Goal: Navigation & Orientation: Find specific page/section

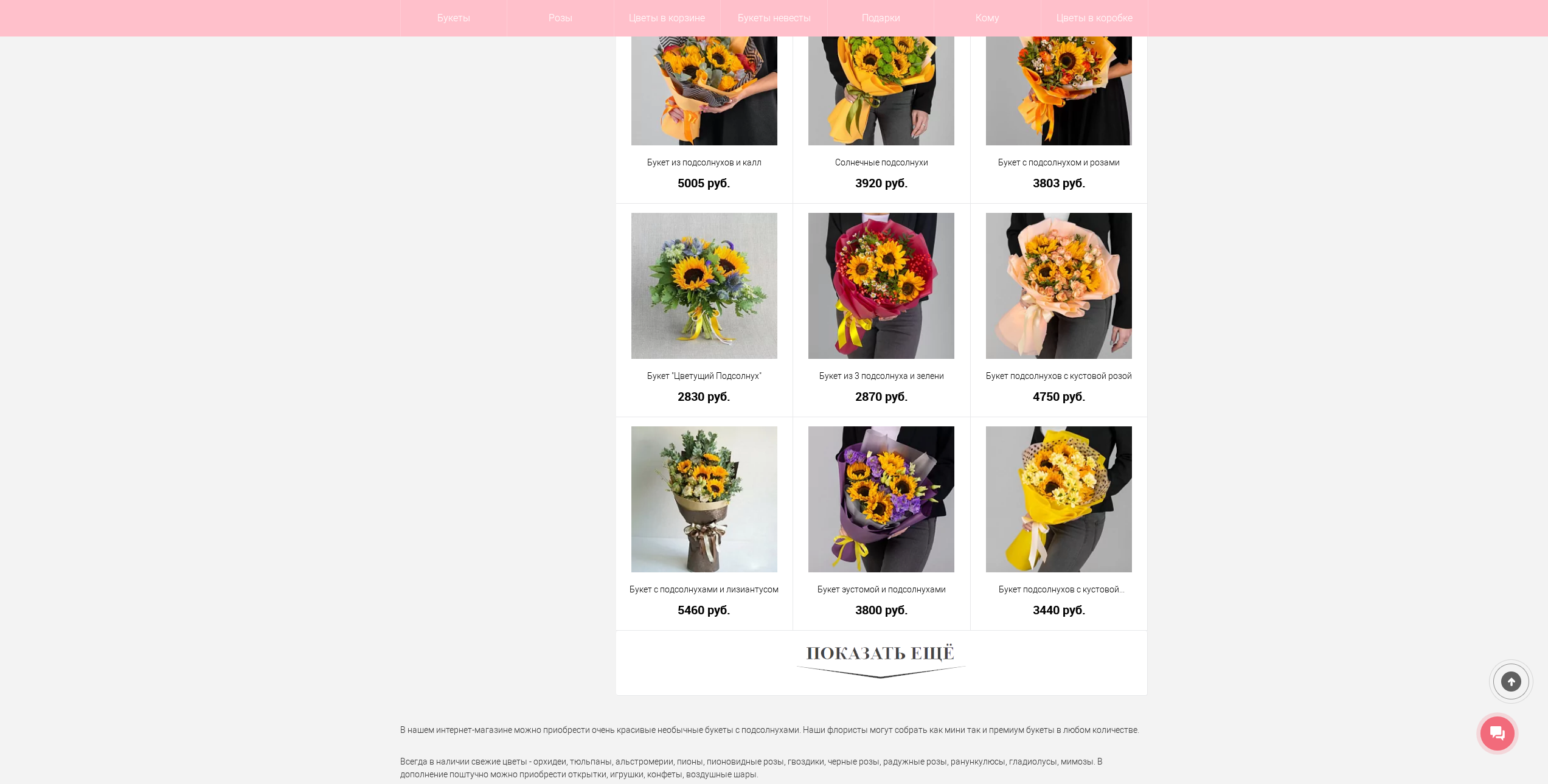
scroll to position [3101, 0]
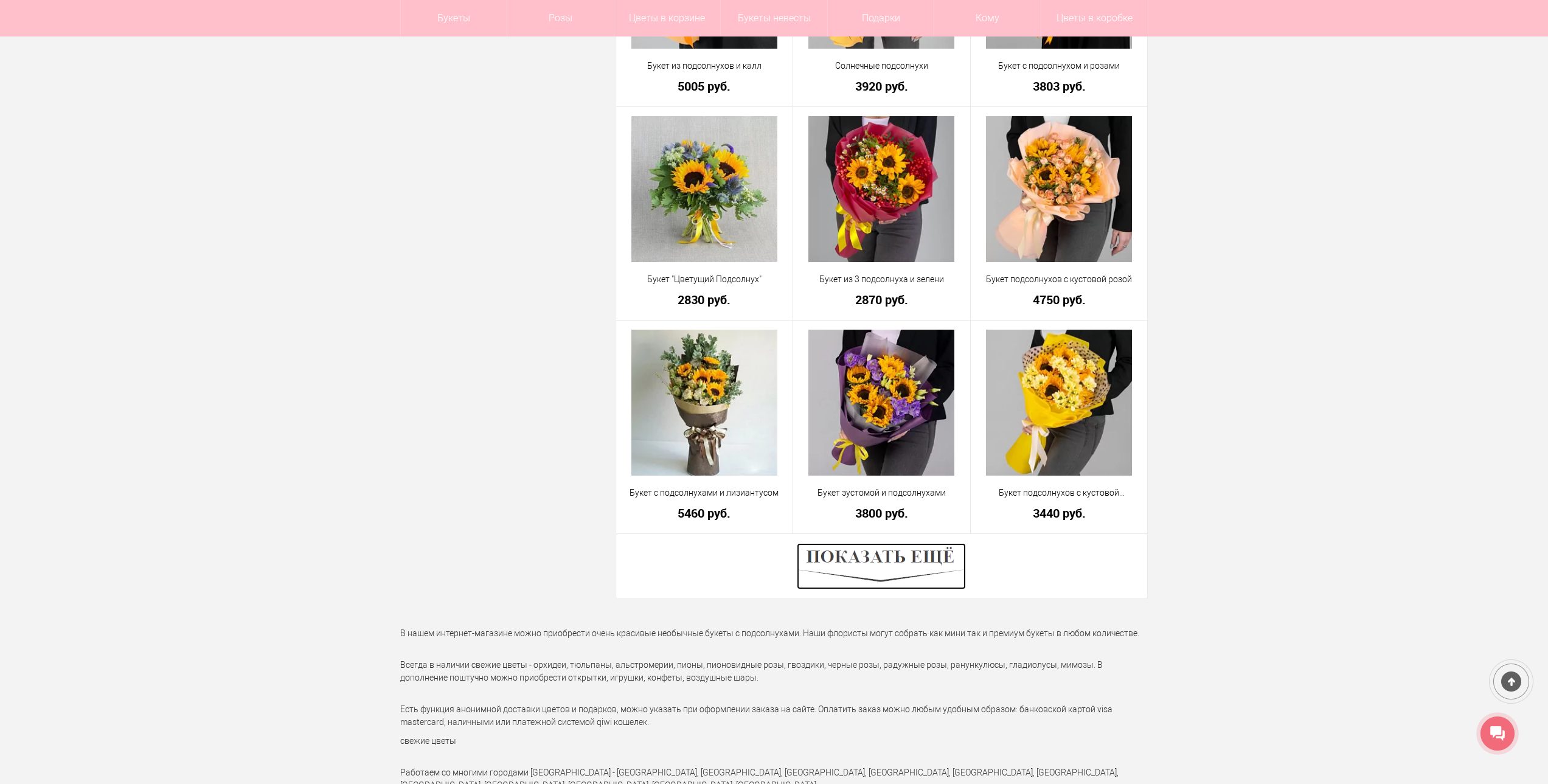
click at [908, 560] on img at bounding box center [881, 566] width 169 height 47
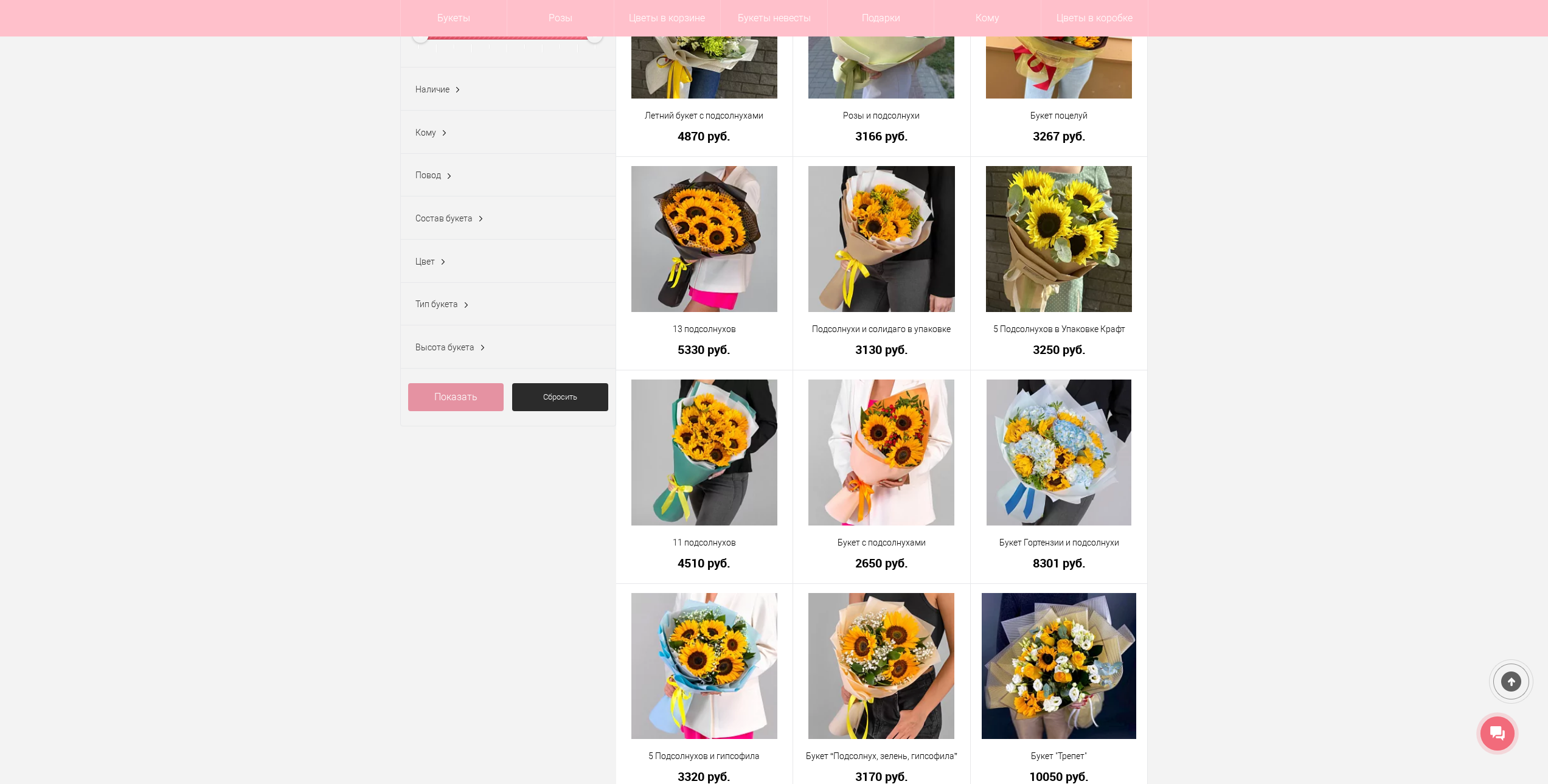
scroll to position [0, 0]
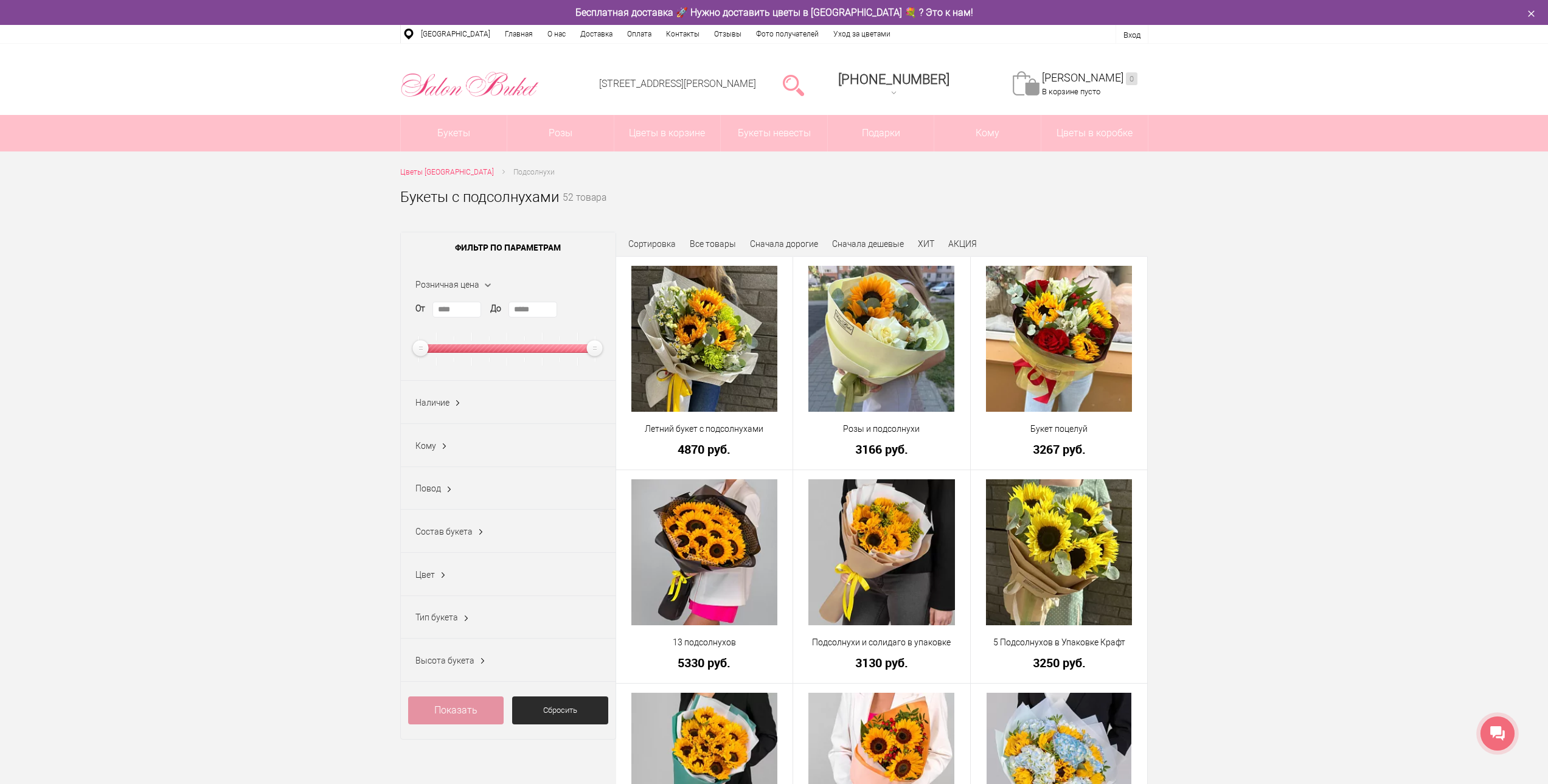
drag, startPoint x: 484, startPoint y: 322, endPoint x: 571, endPoint y: 64, distance: 272.3
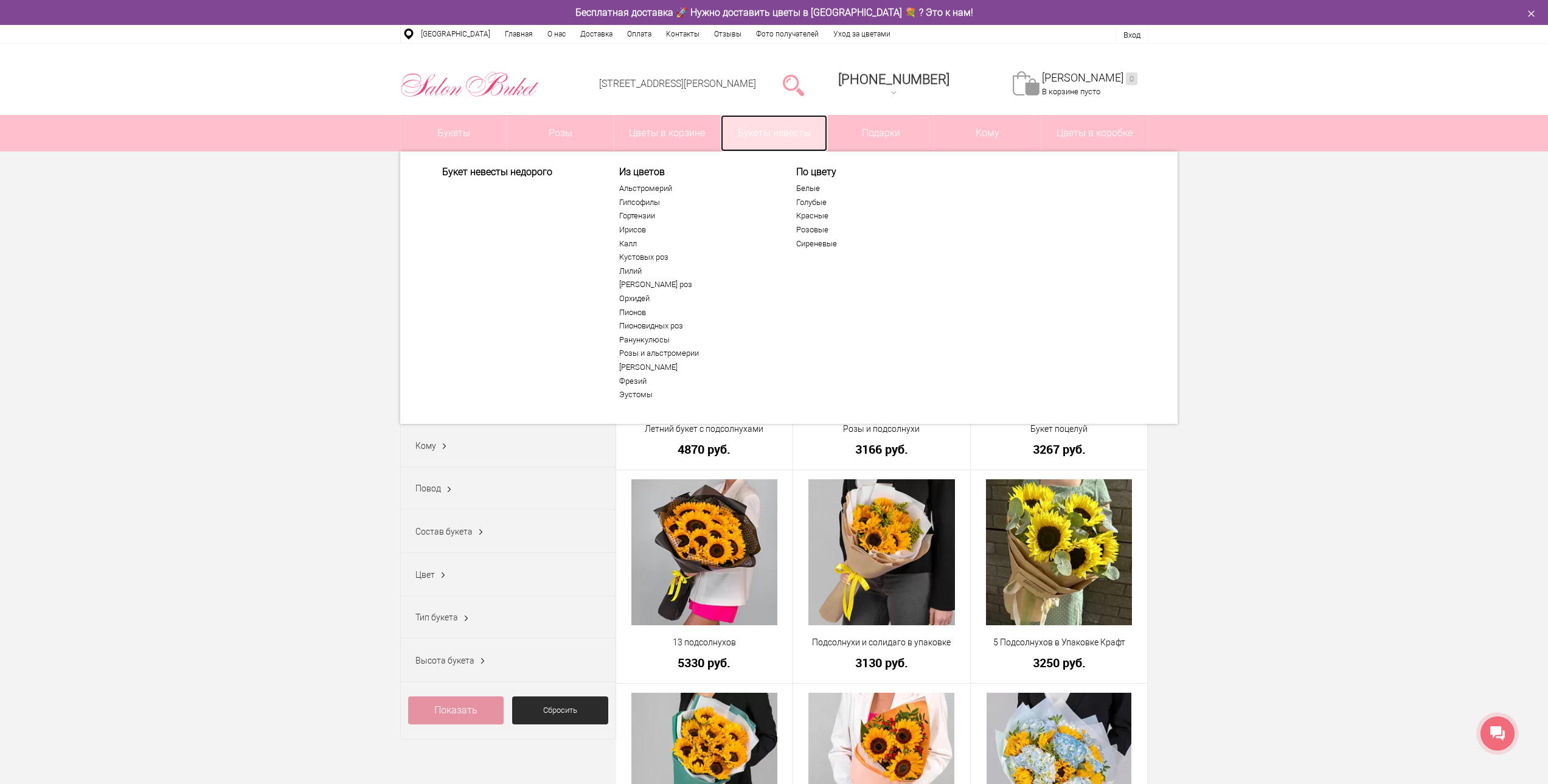
click at [793, 131] on link "Букеты невесты" at bounding box center [774, 133] width 107 height 36
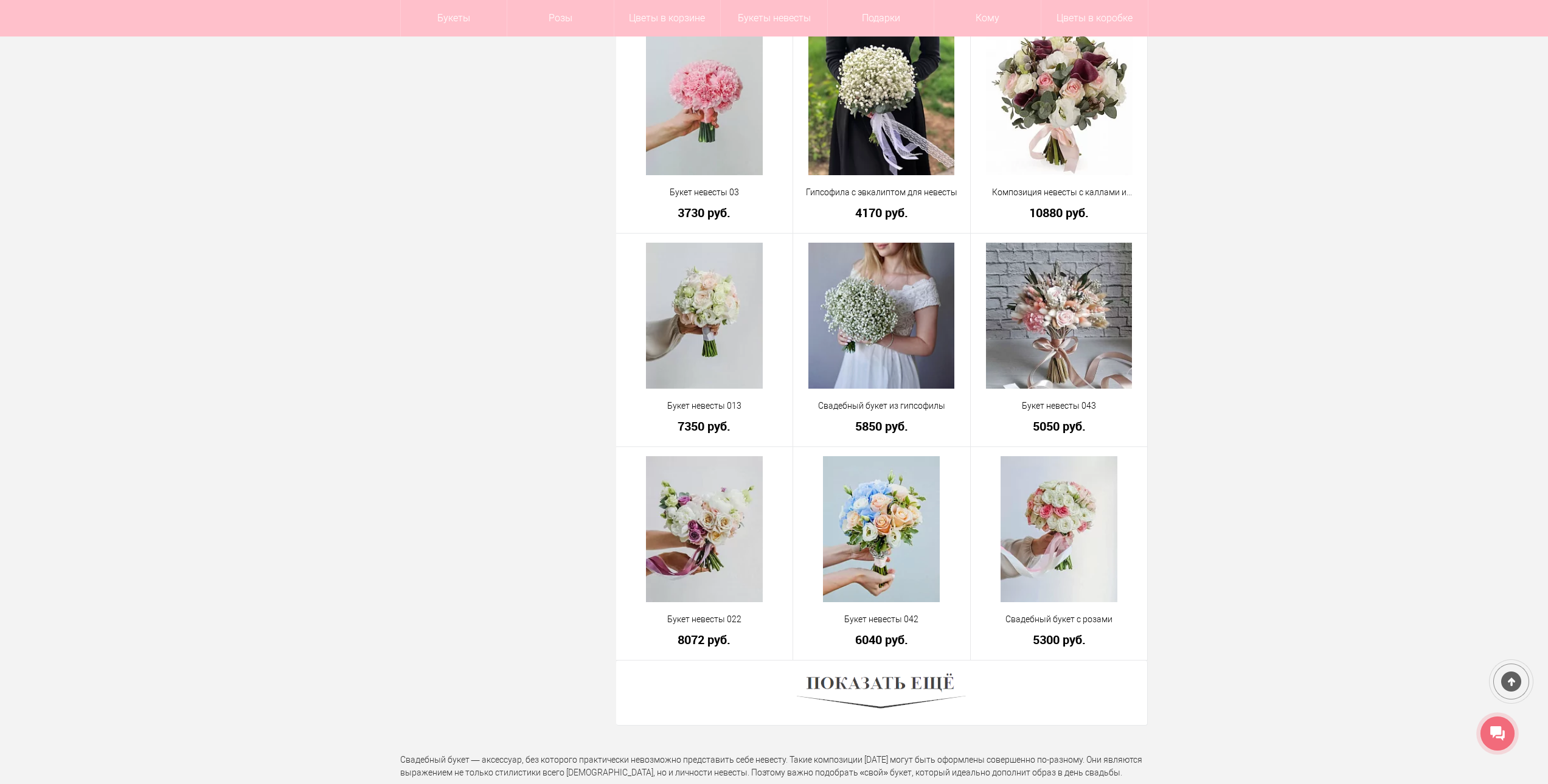
scroll to position [3222, 0]
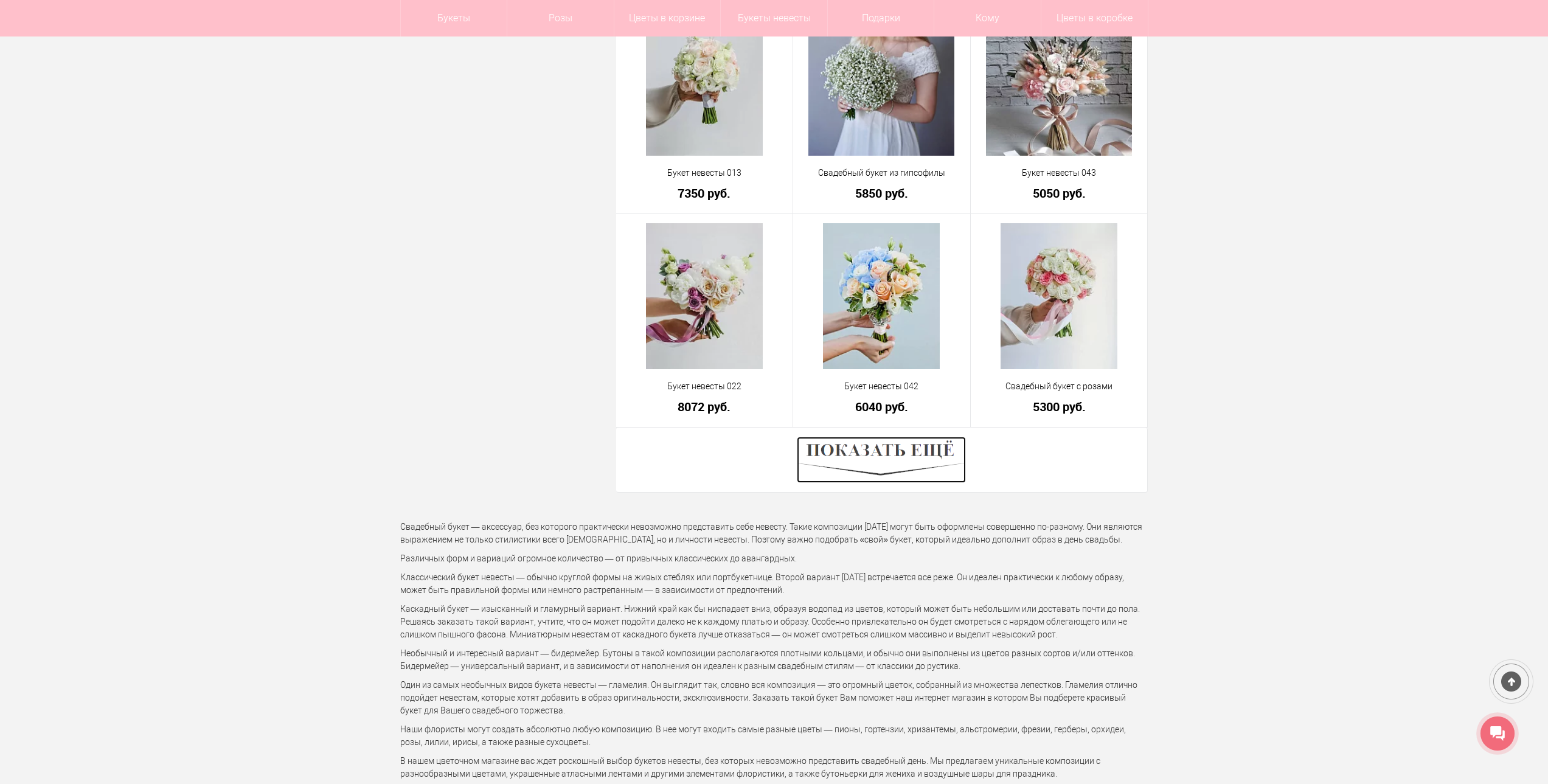
click at [873, 452] on img at bounding box center [881, 459] width 169 height 47
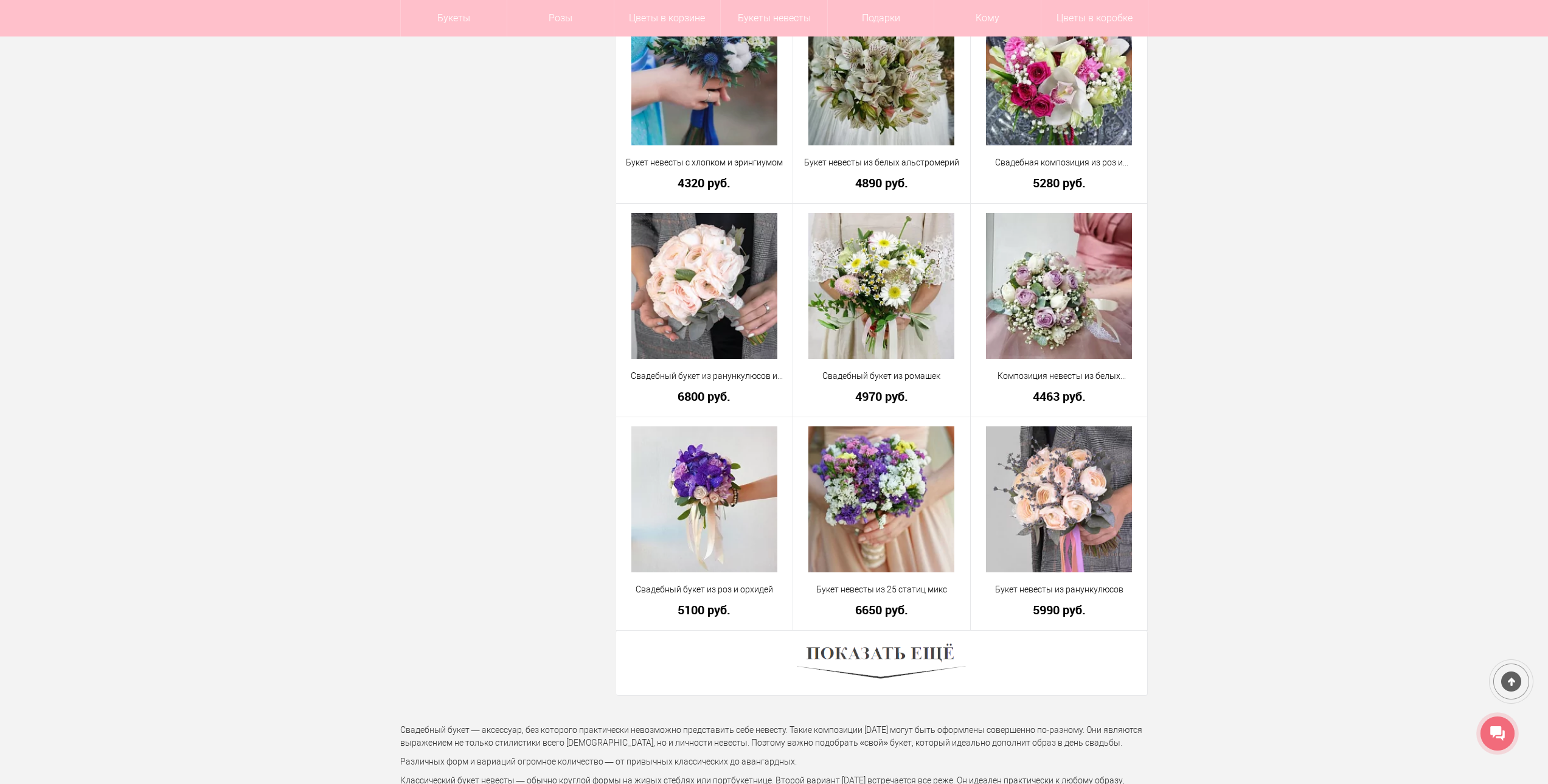
scroll to position [6687, 0]
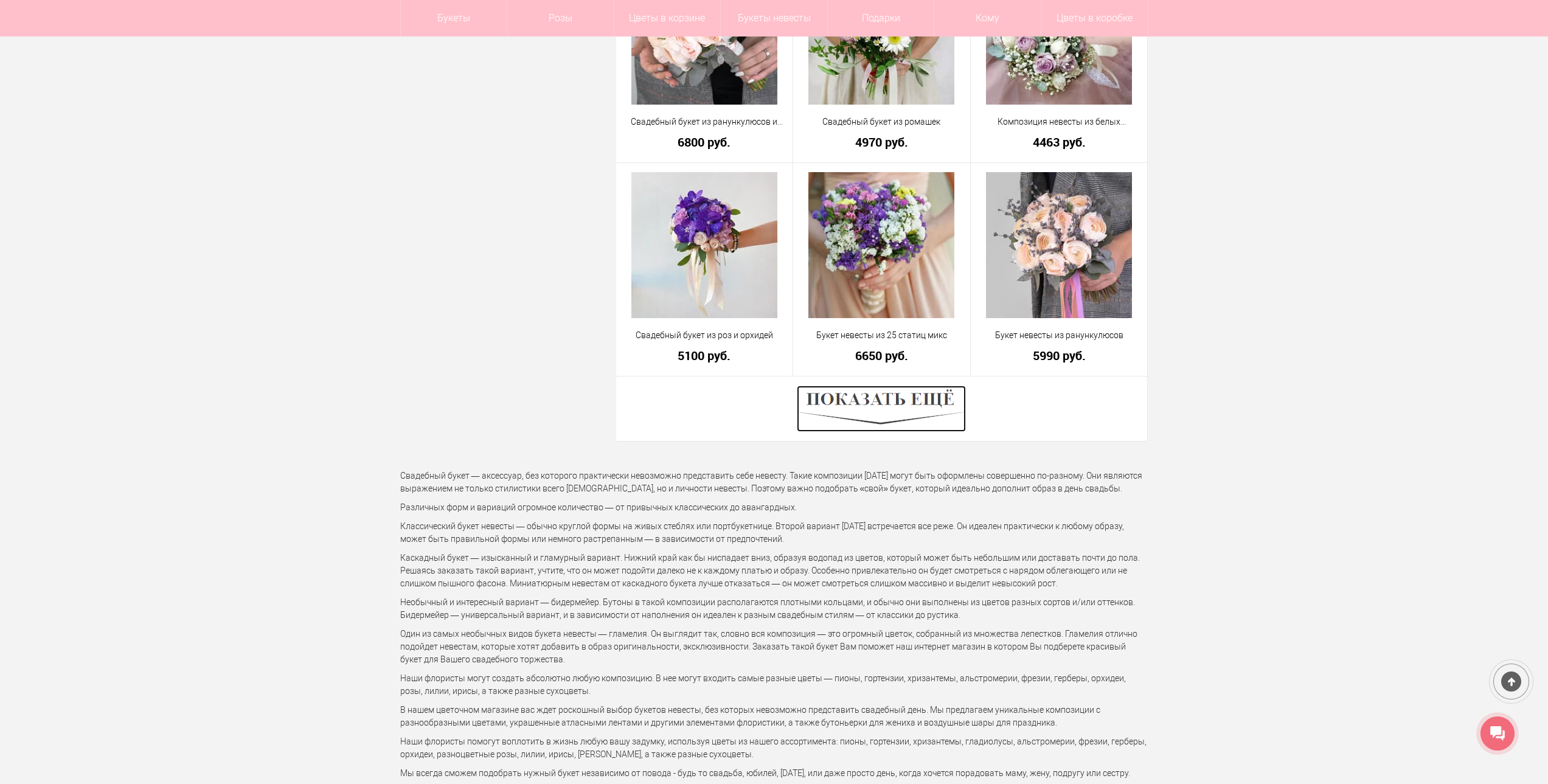
click at [875, 419] on img at bounding box center [881, 409] width 169 height 47
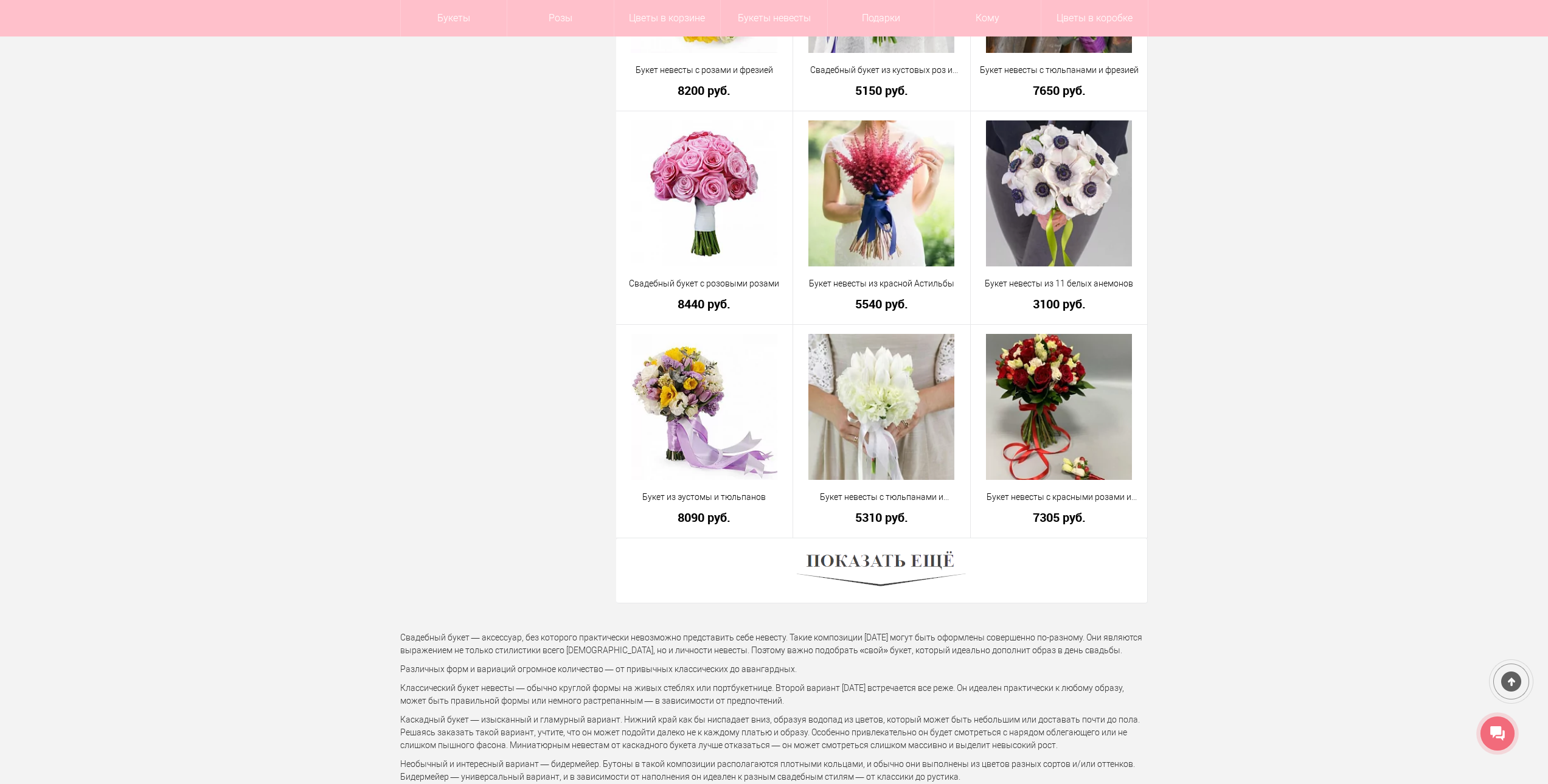
scroll to position [10092, 0]
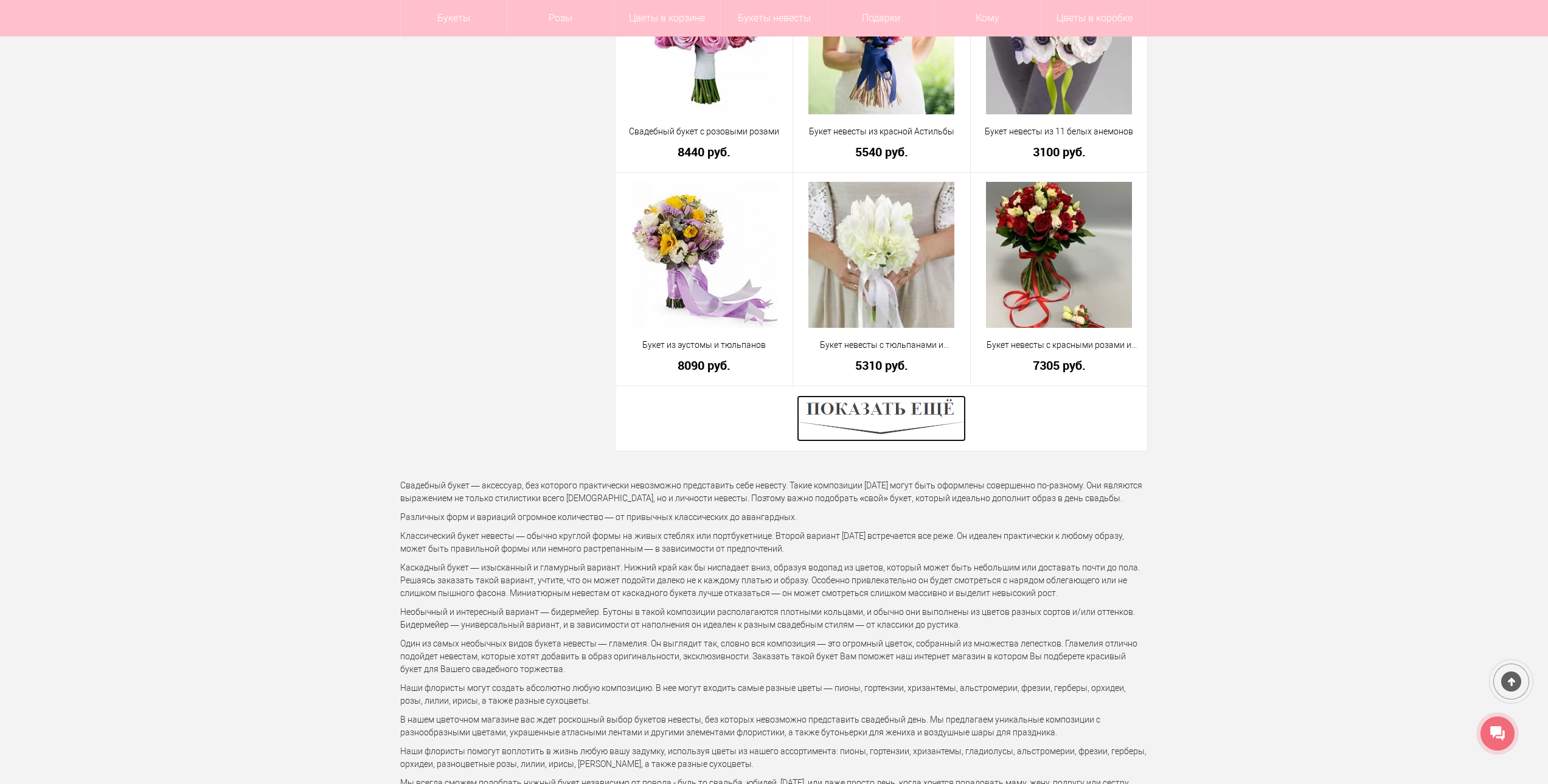
click at [857, 415] on img at bounding box center [881, 418] width 169 height 47
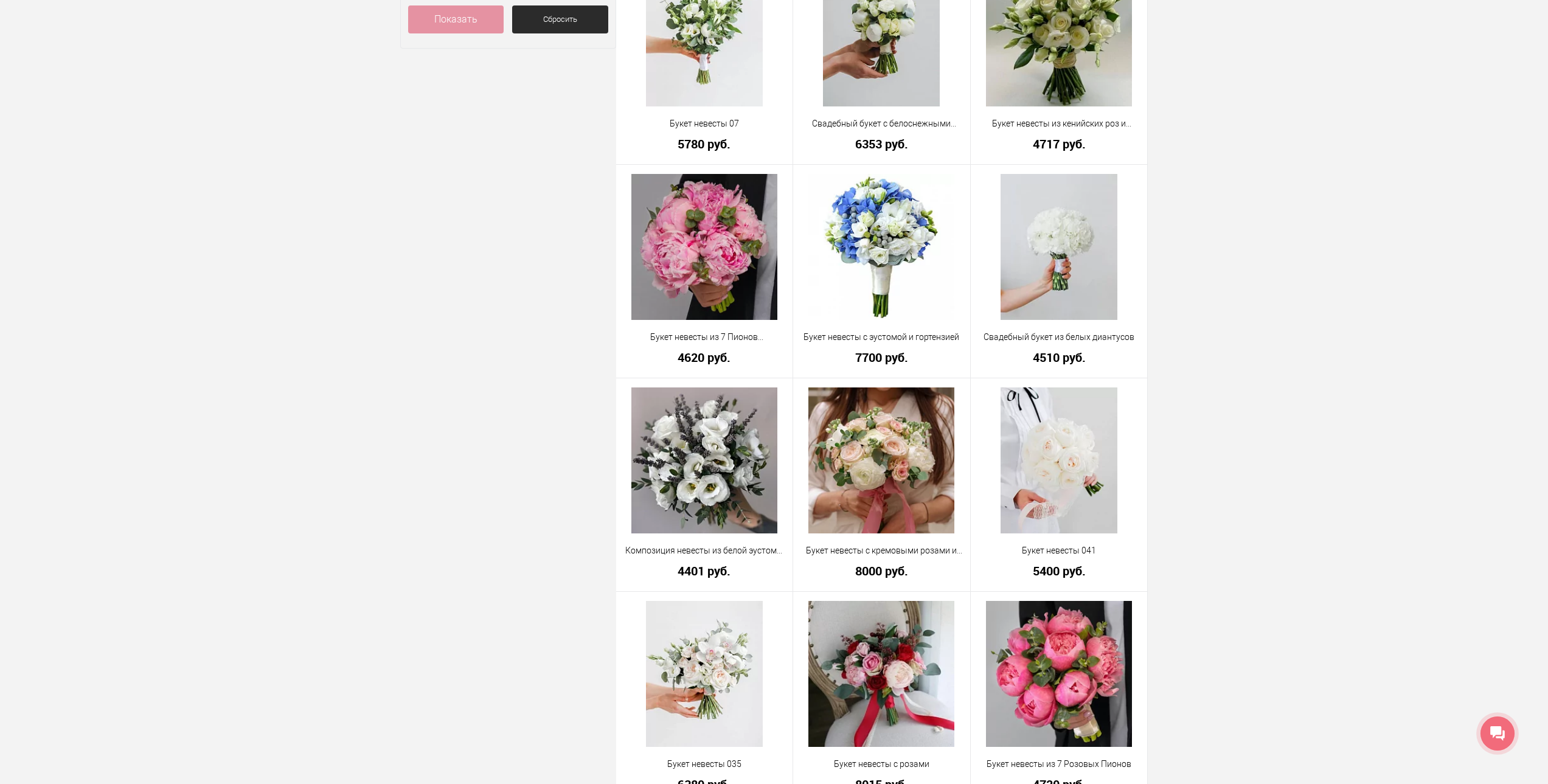
scroll to position [0, 0]
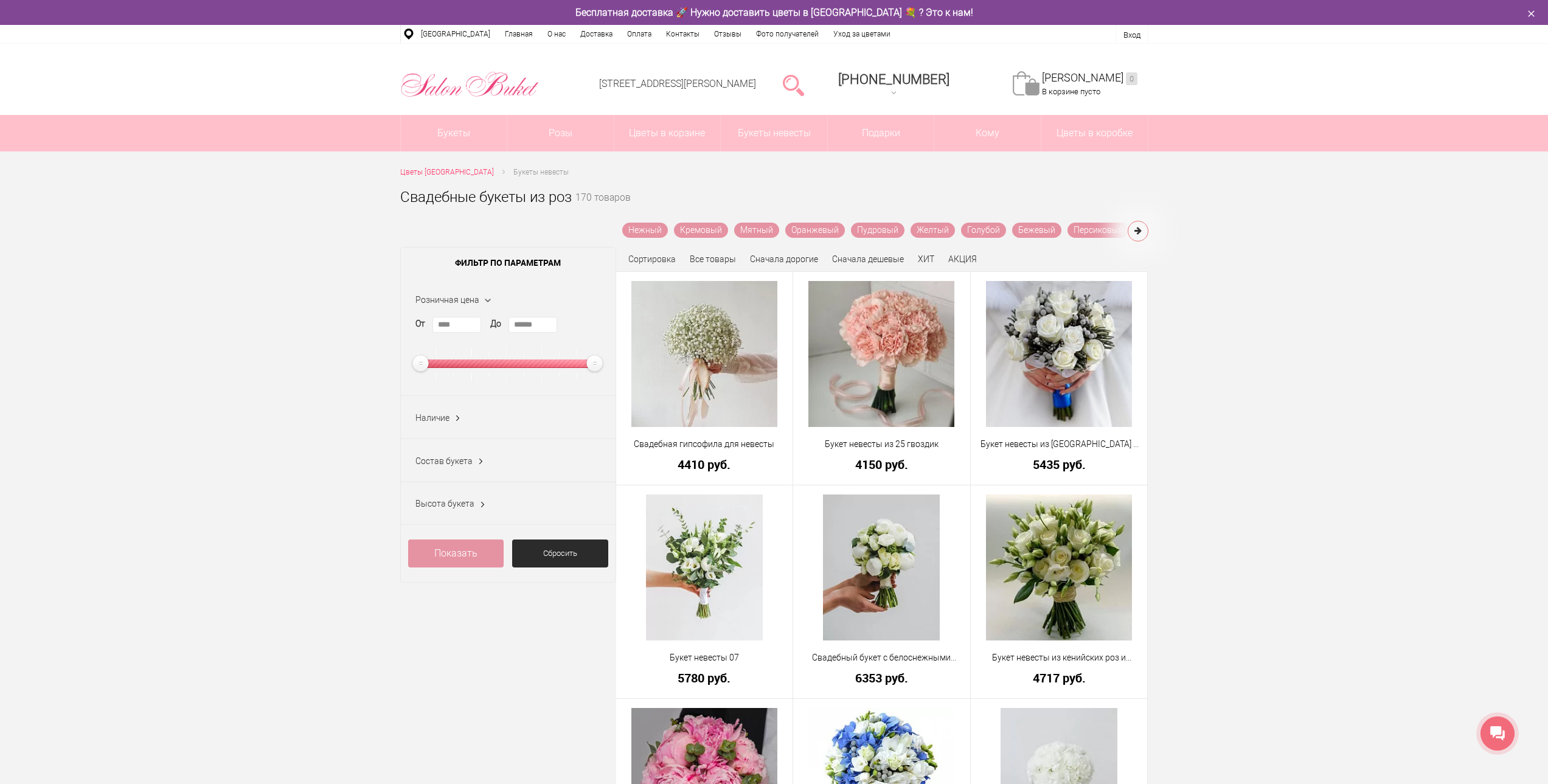
drag, startPoint x: 234, startPoint y: 333, endPoint x: 354, endPoint y: -45, distance: 396.6
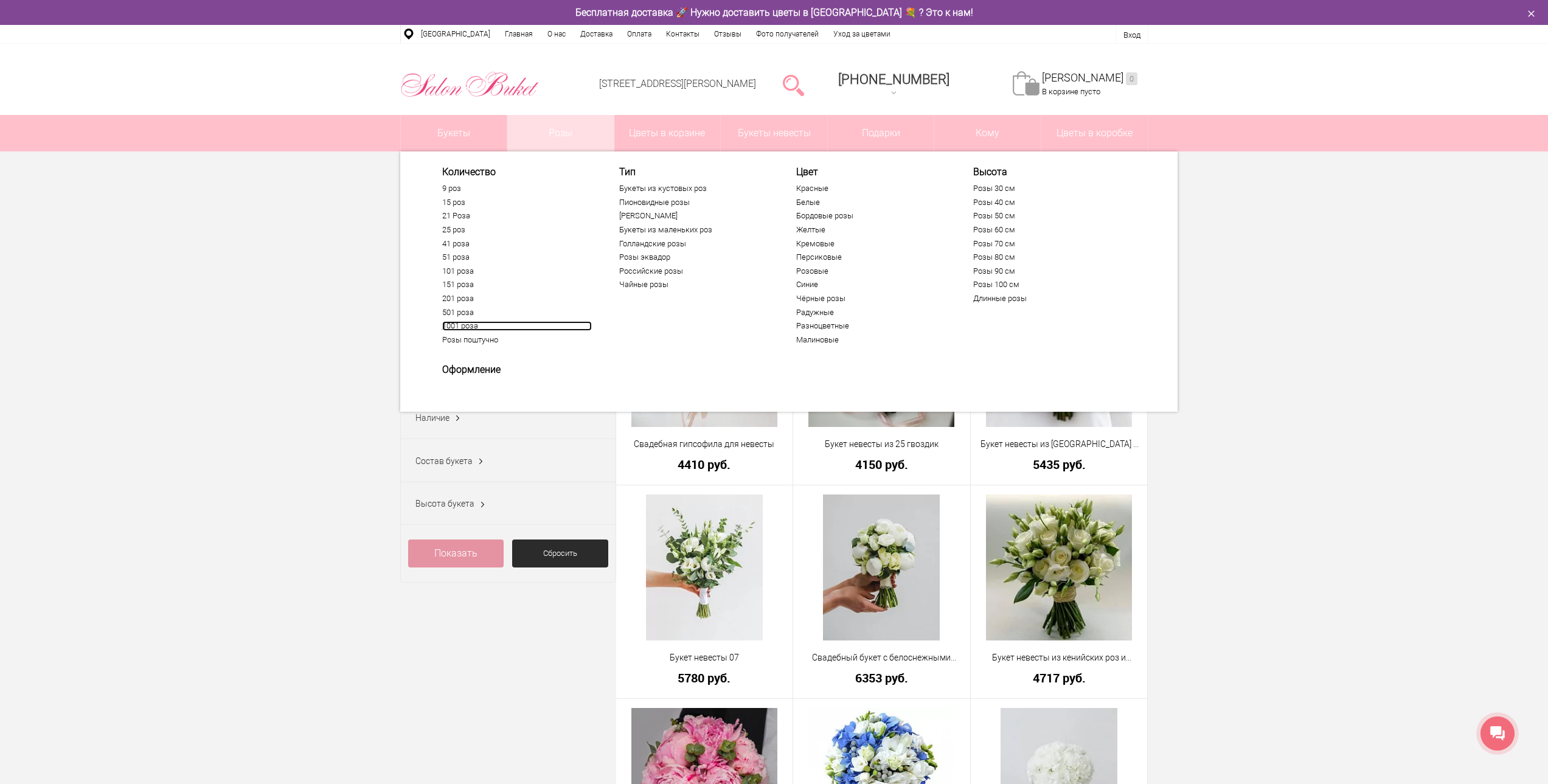
click at [466, 323] on link "1001 роза" at bounding box center [517, 326] width 150 height 10
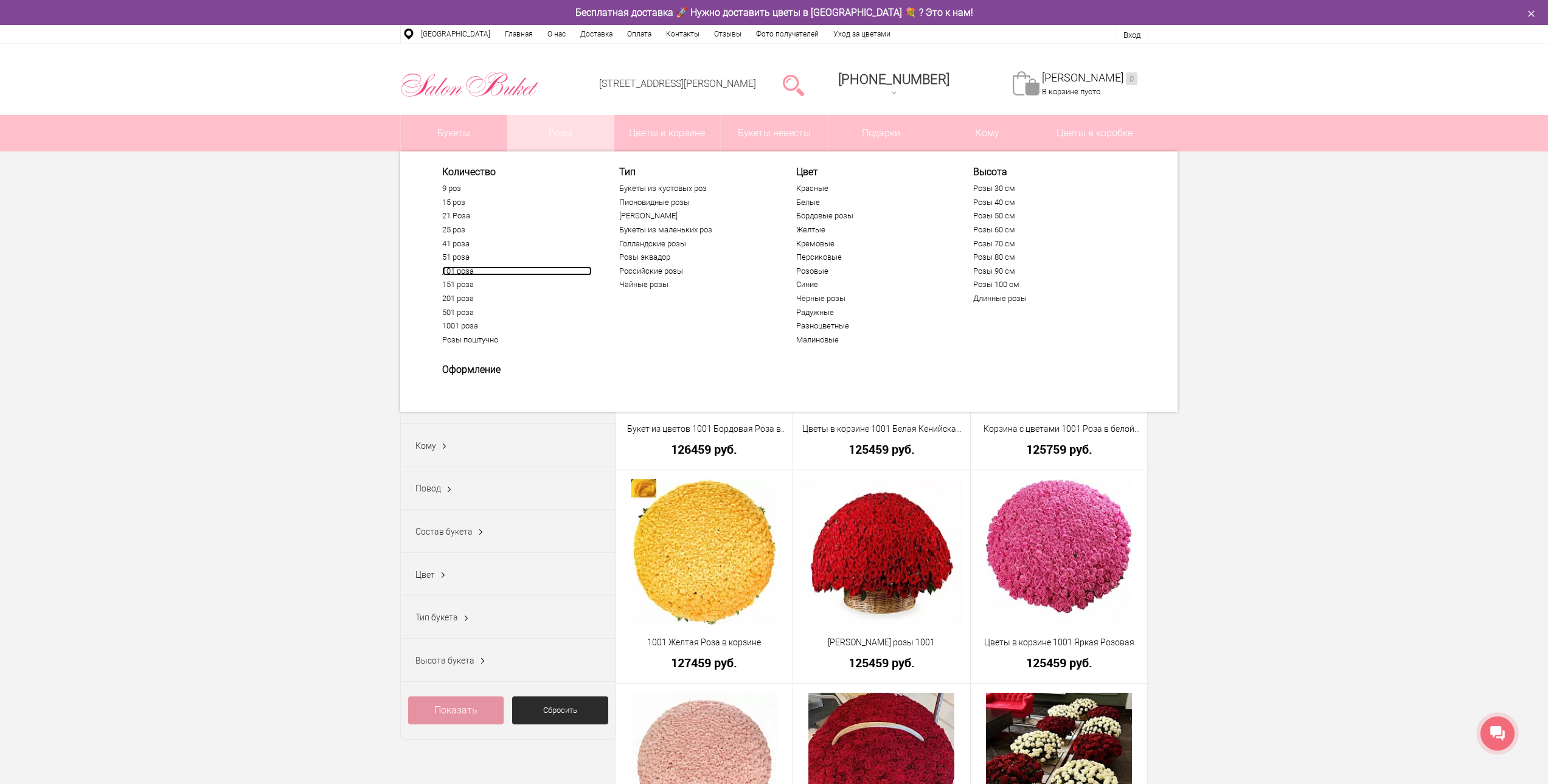
click at [458, 271] on link "101 роза" at bounding box center [517, 271] width 150 height 10
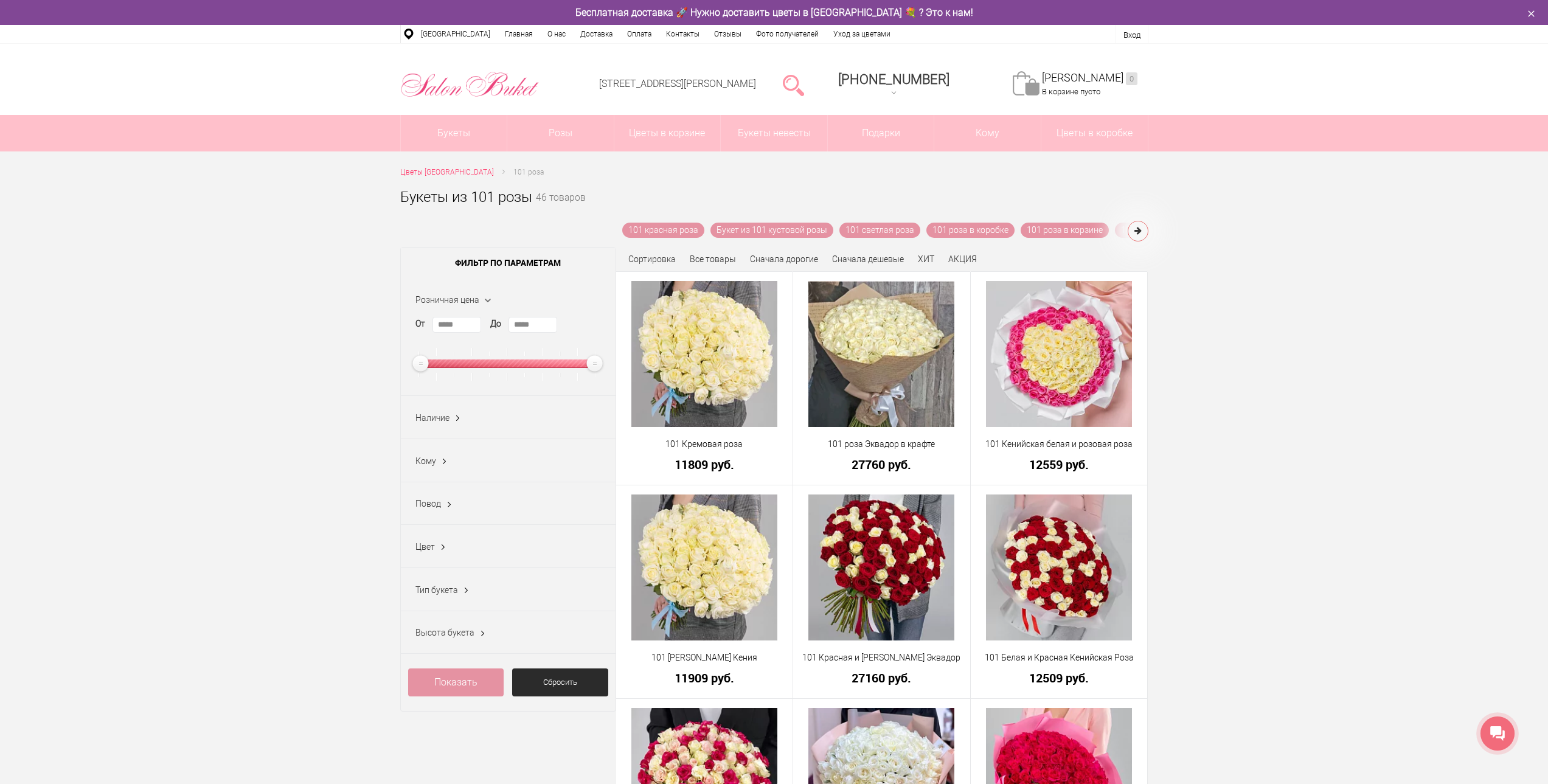
drag, startPoint x: 418, startPoint y: 305, endPoint x: 462, endPoint y: 102, distance: 207.7
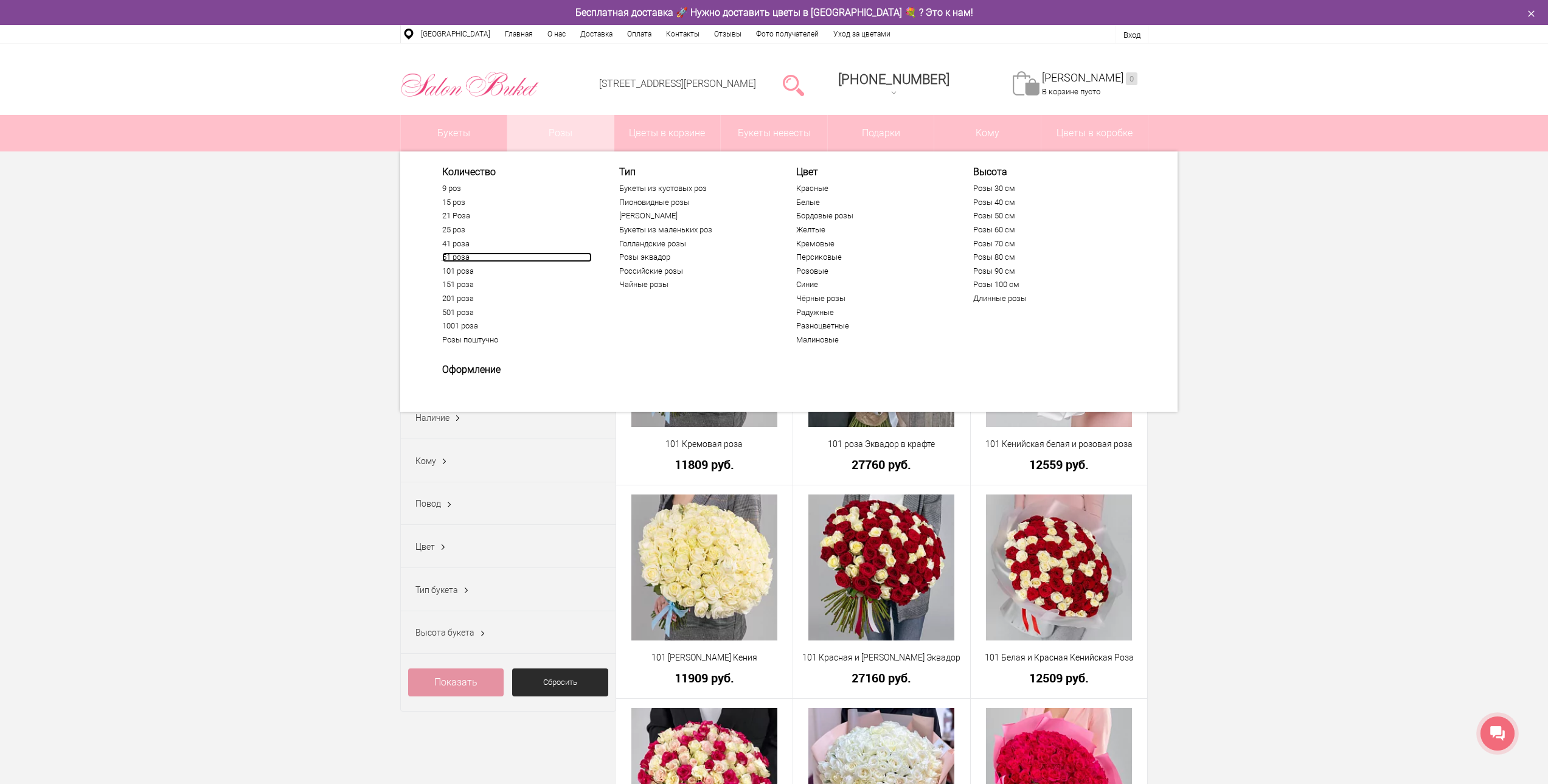
click at [449, 253] on link "51 роза" at bounding box center [517, 257] width 150 height 10
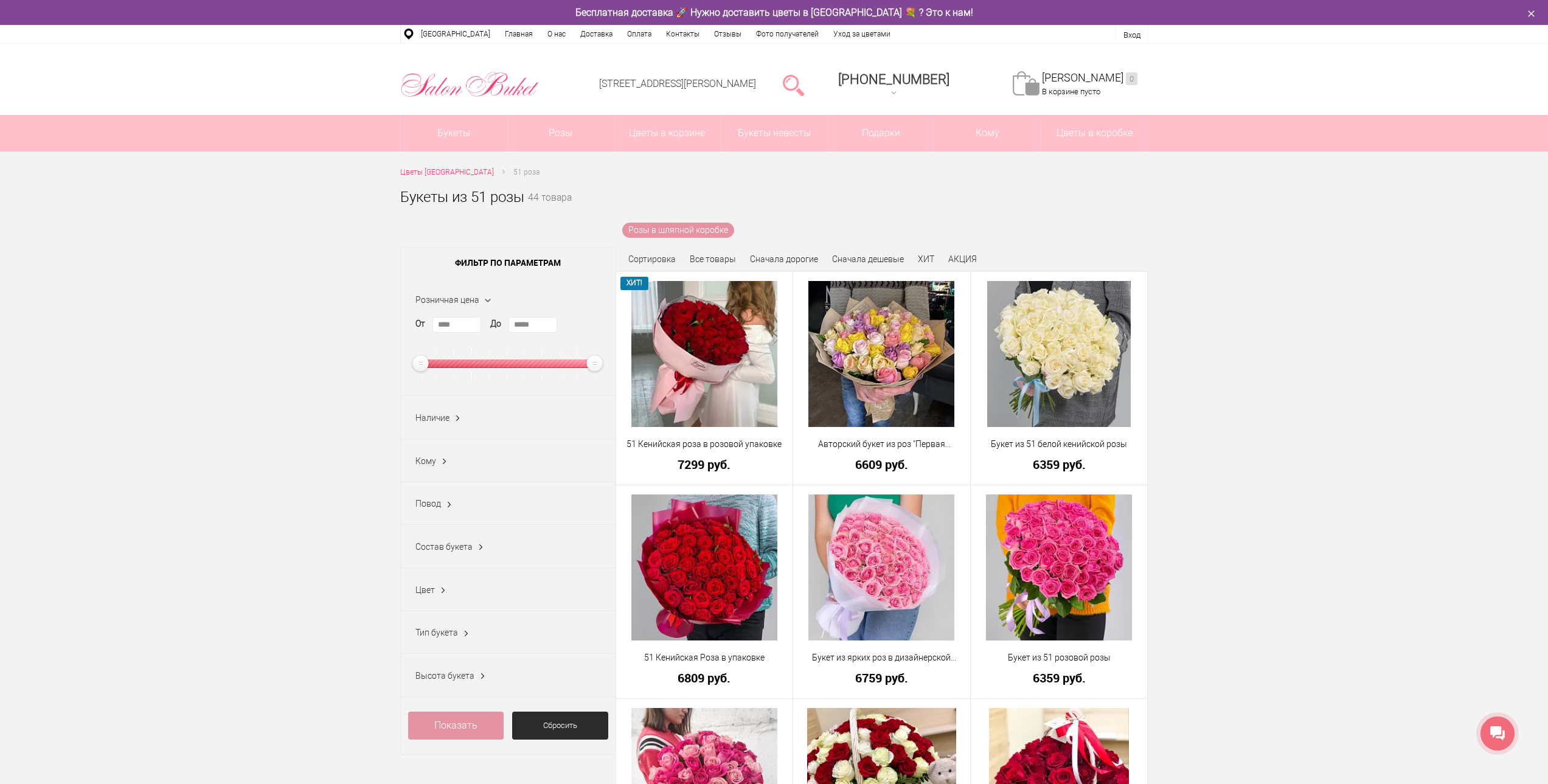
drag, startPoint x: 384, startPoint y: 322, endPoint x: 413, endPoint y: 151, distance: 173.4
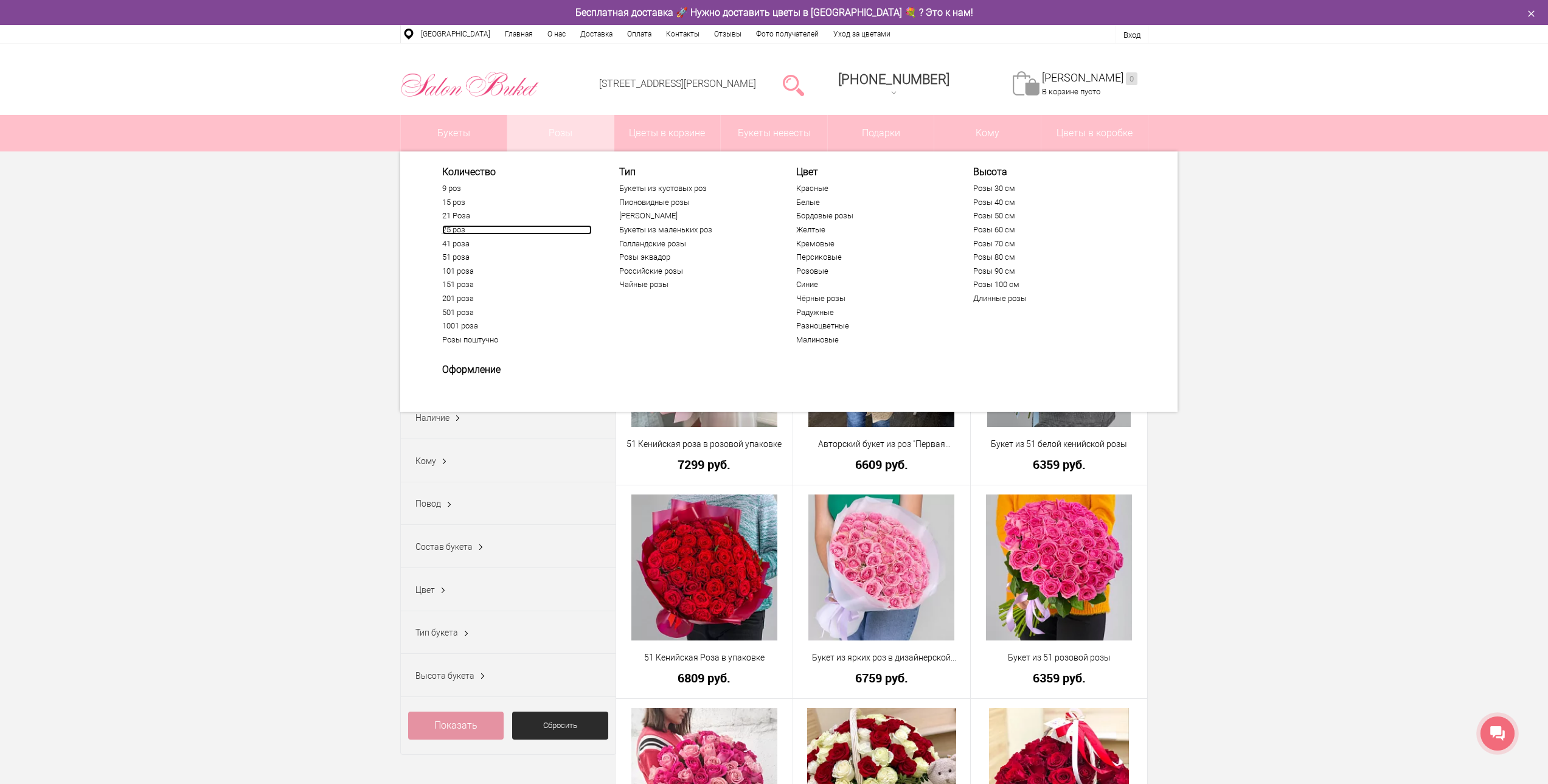
click at [459, 228] on link "25 роз" at bounding box center [517, 230] width 150 height 10
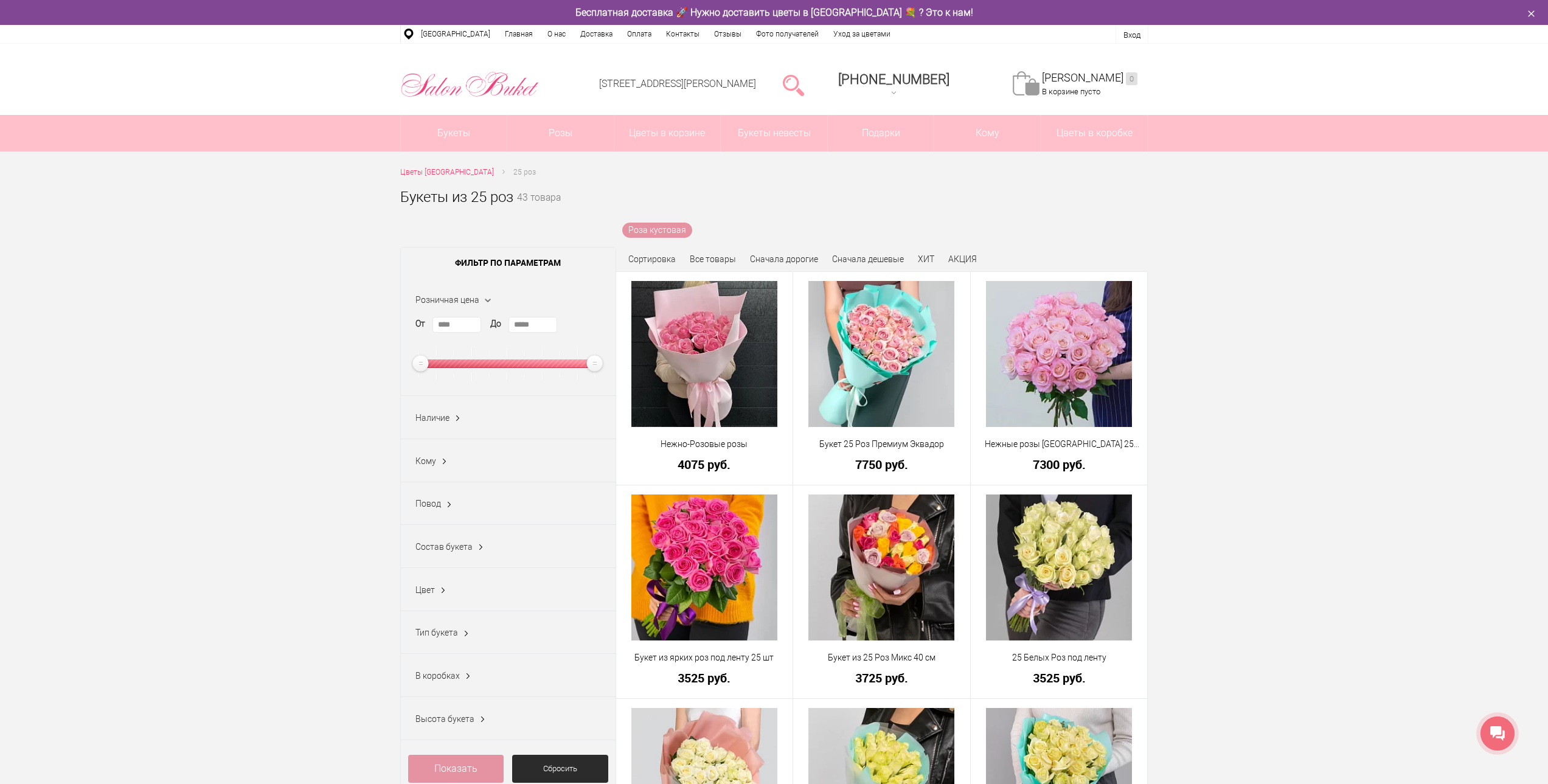
drag, startPoint x: 379, startPoint y: 312, endPoint x: 409, endPoint y: 159, distance: 155.9
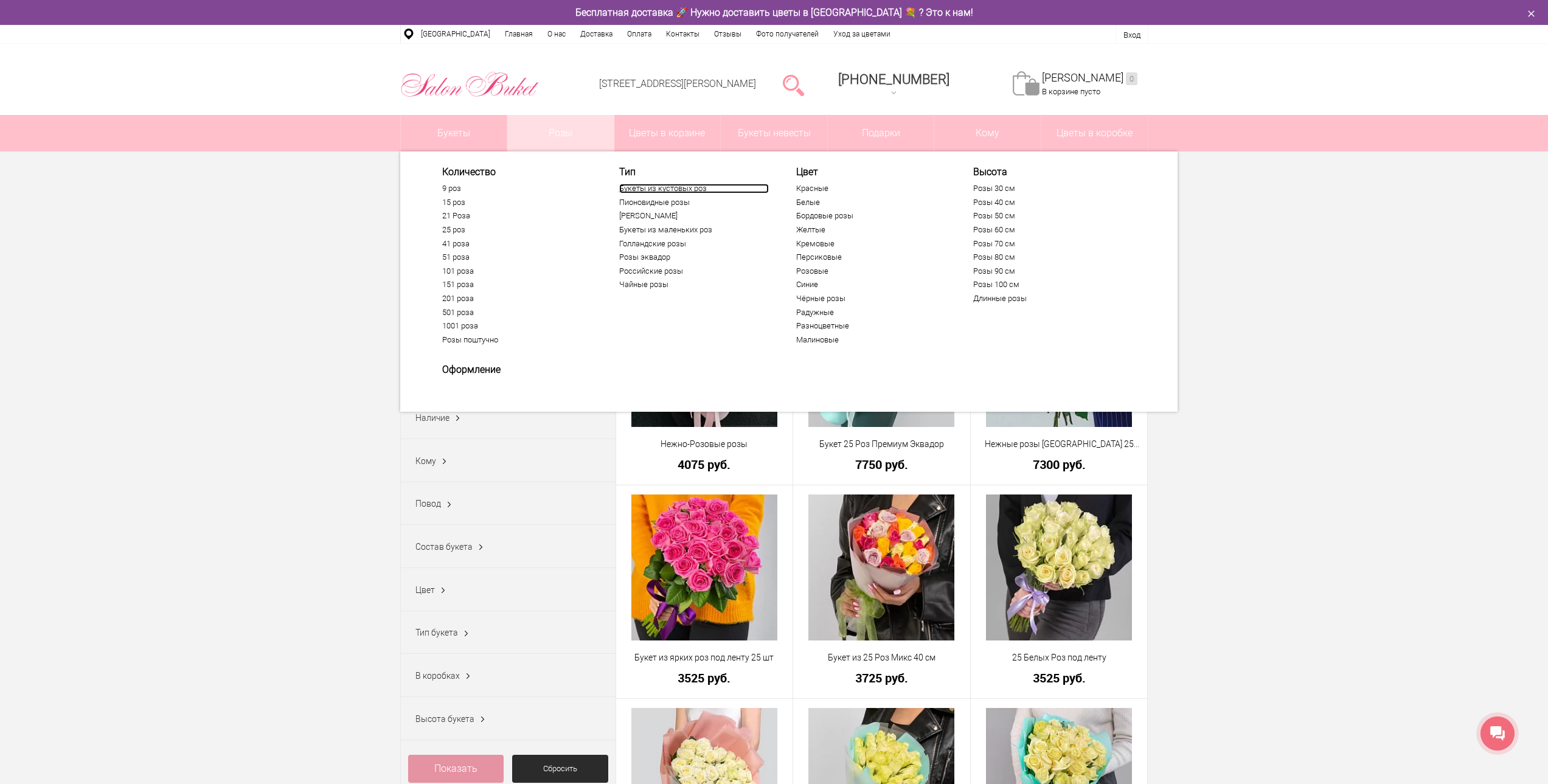
click at [641, 191] on link "Букеты из кустовых роз" at bounding box center [694, 189] width 150 height 10
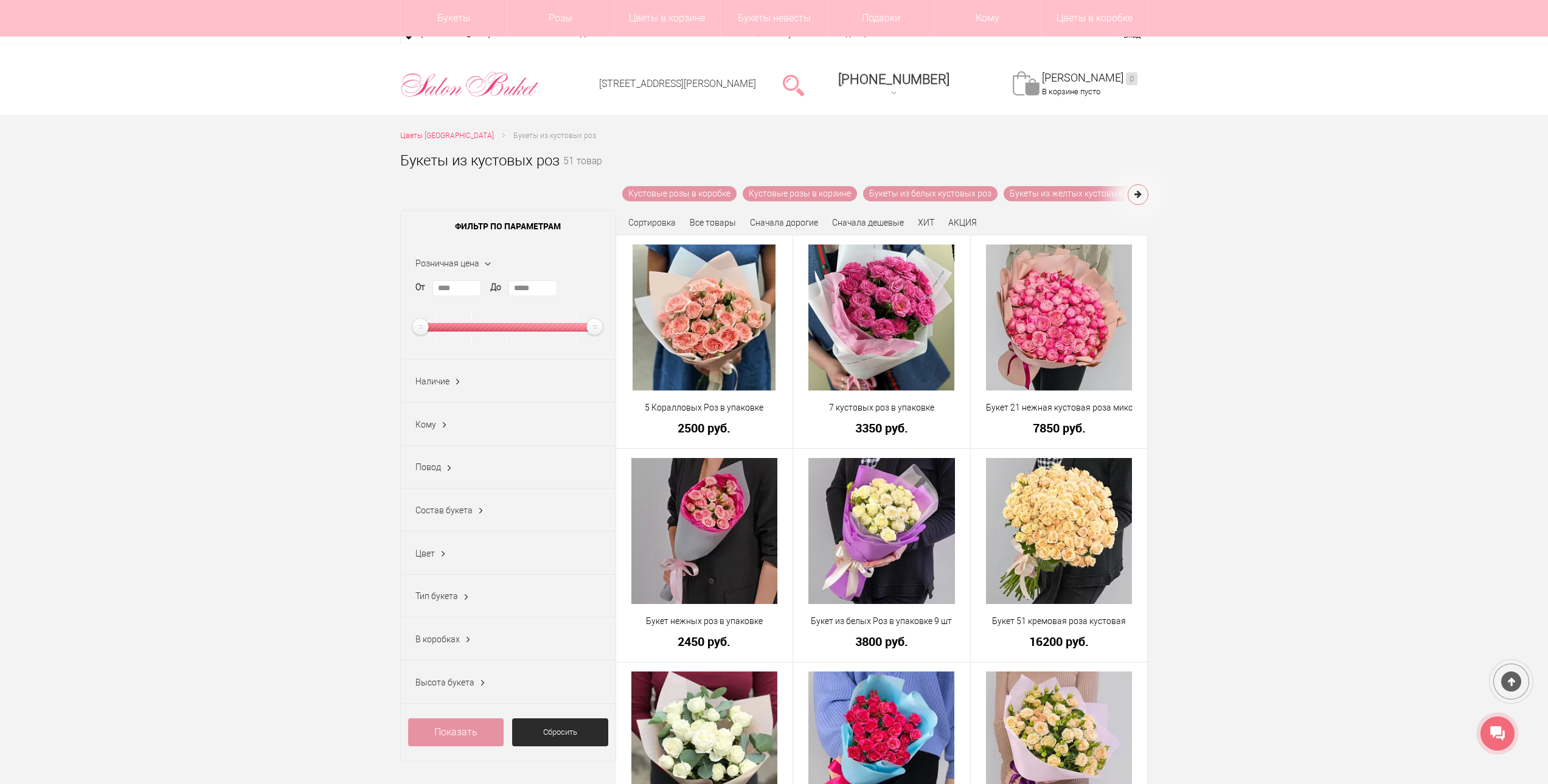
drag, startPoint x: 1223, startPoint y: 337, endPoint x: 1254, endPoint y: 140, distance: 199.4
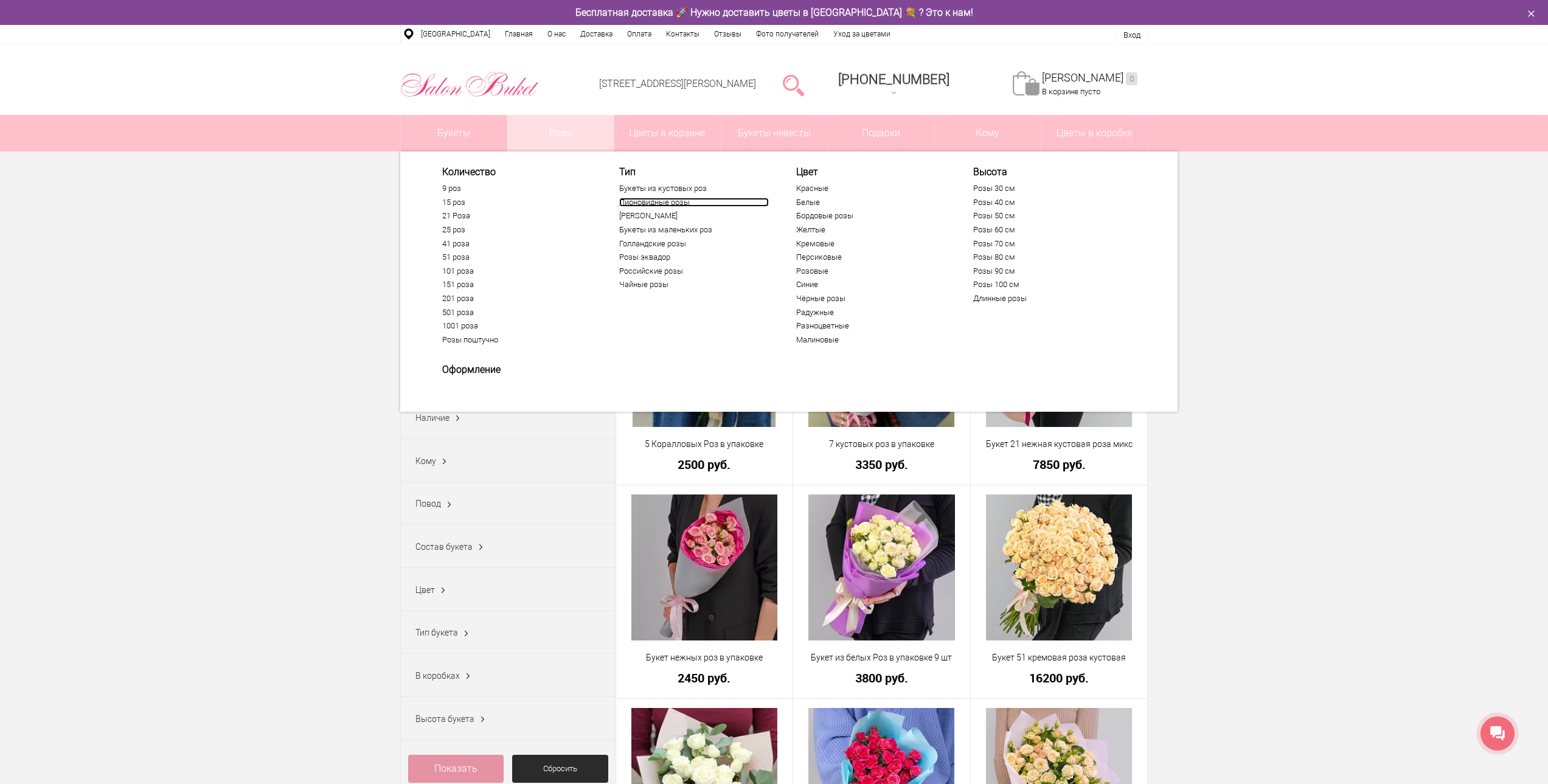
click at [643, 201] on link "Пионовидные розы" at bounding box center [694, 202] width 150 height 10
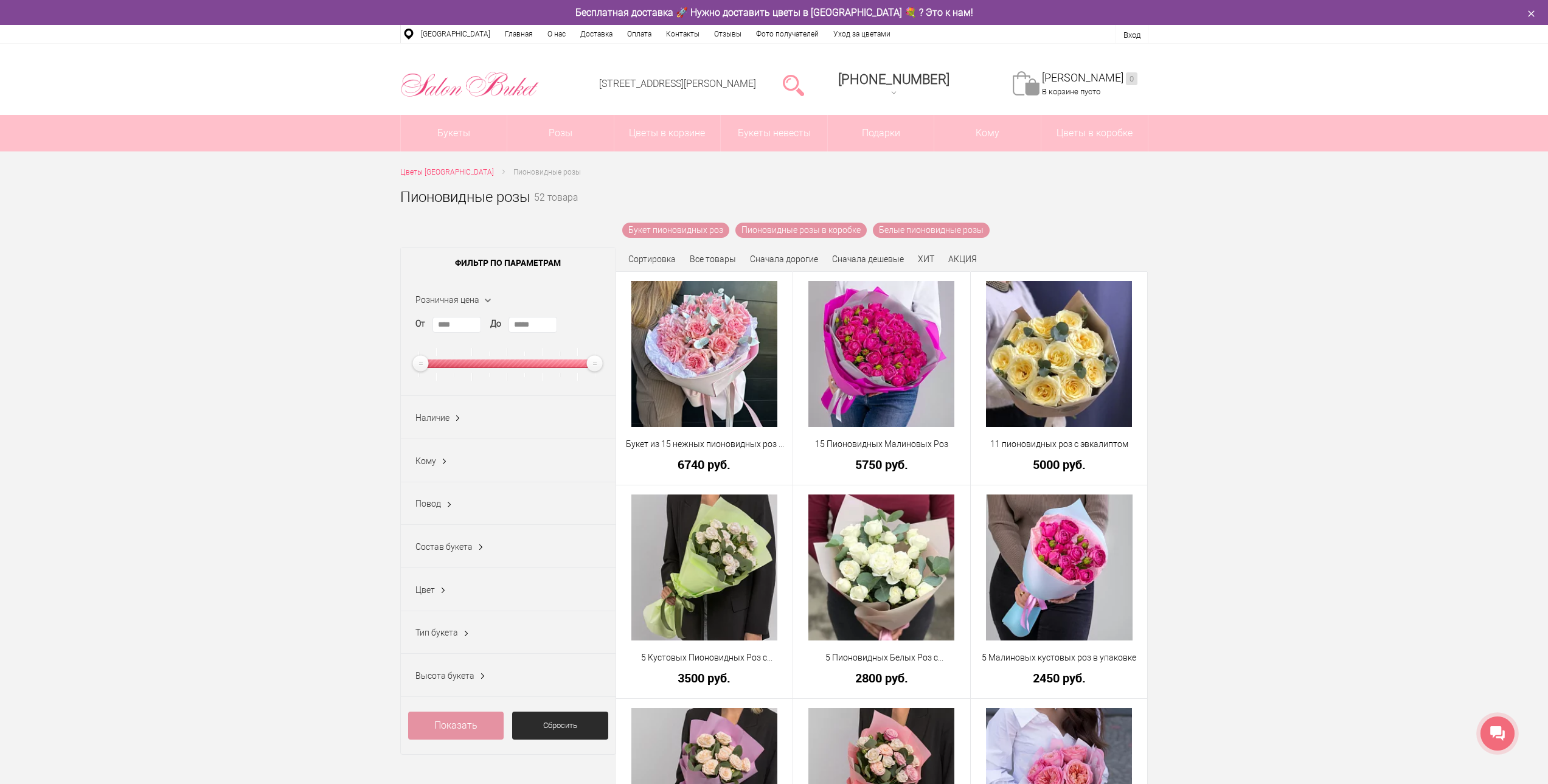
drag, startPoint x: 1239, startPoint y: 308, endPoint x: 1253, endPoint y: 147, distance: 161.6
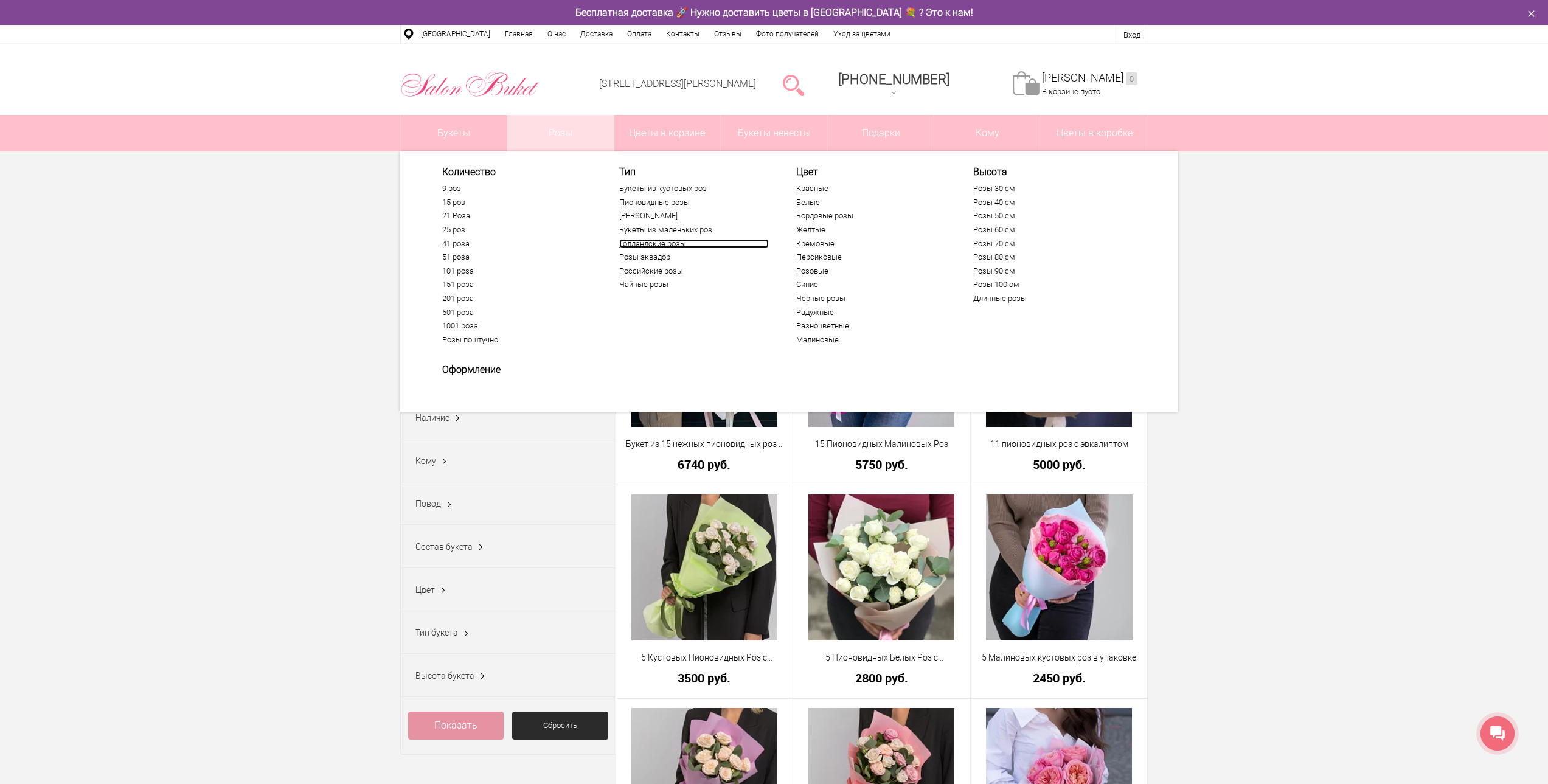
click at [635, 239] on link "Голландские розы" at bounding box center [694, 244] width 150 height 10
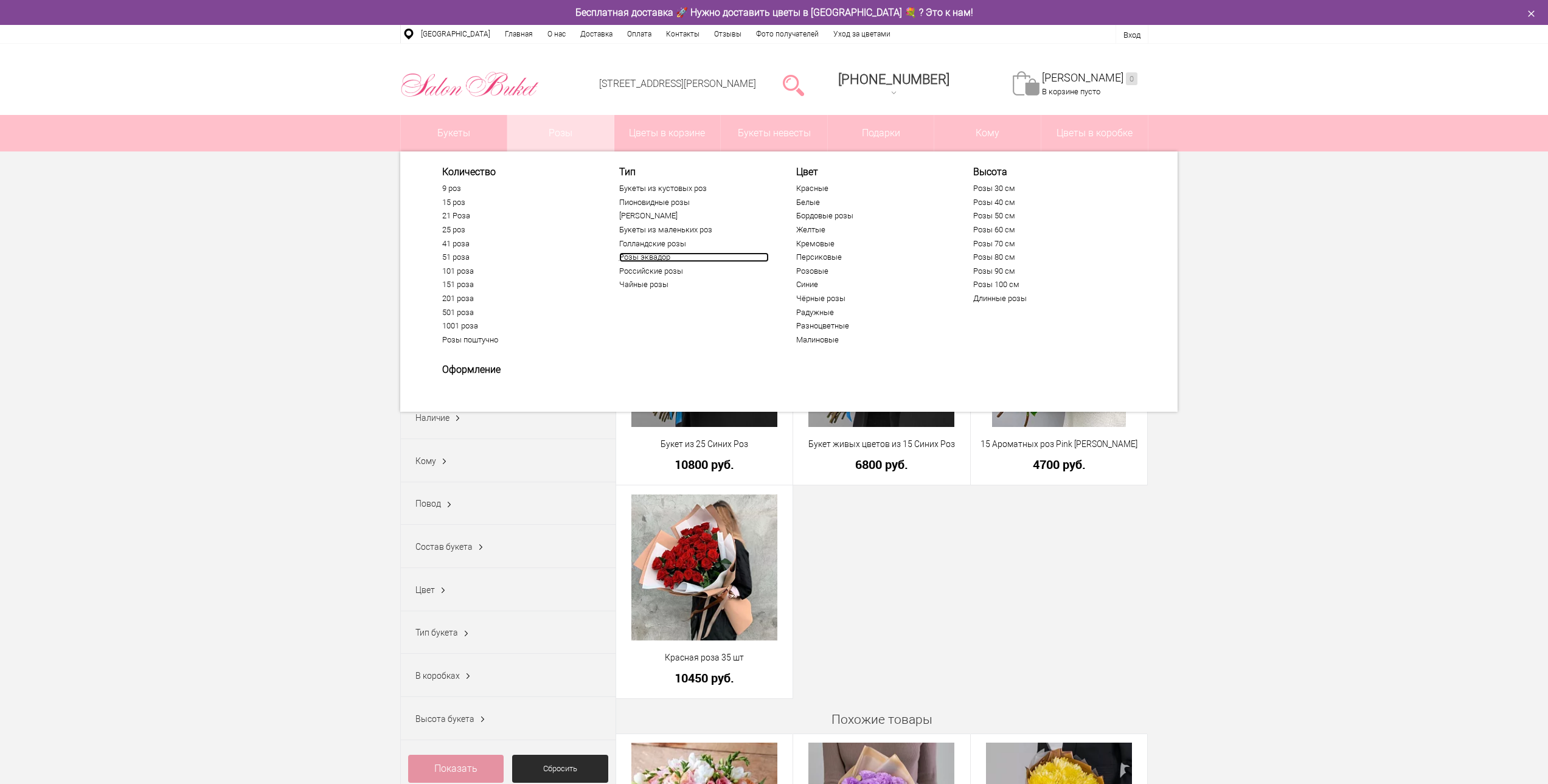
click at [637, 258] on link "Розы эквадор" at bounding box center [694, 257] width 150 height 10
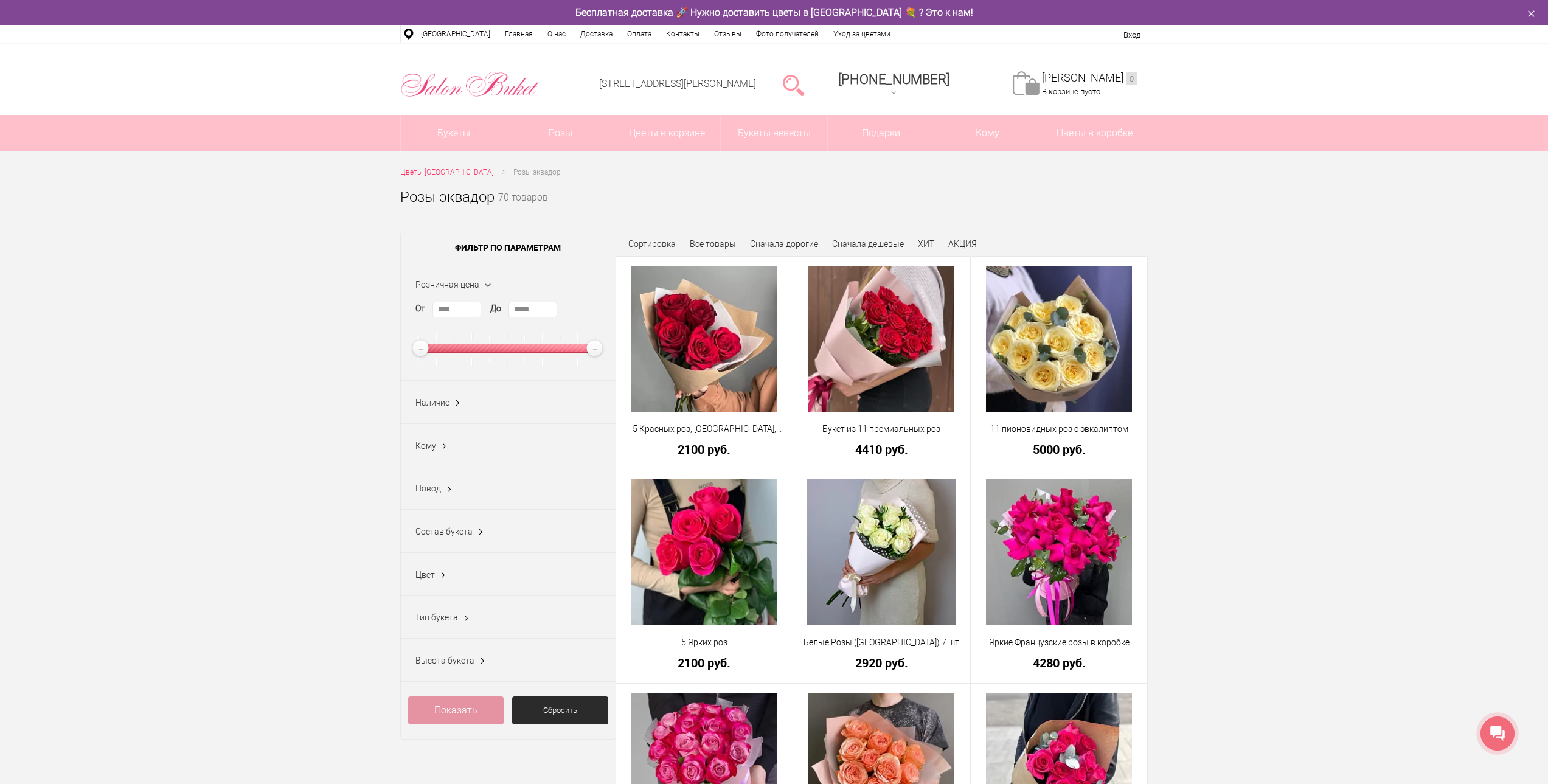
drag, startPoint x: 532, startPoint y: 225, endPoint x: 594, endPoint y: 82, distance: 155.9
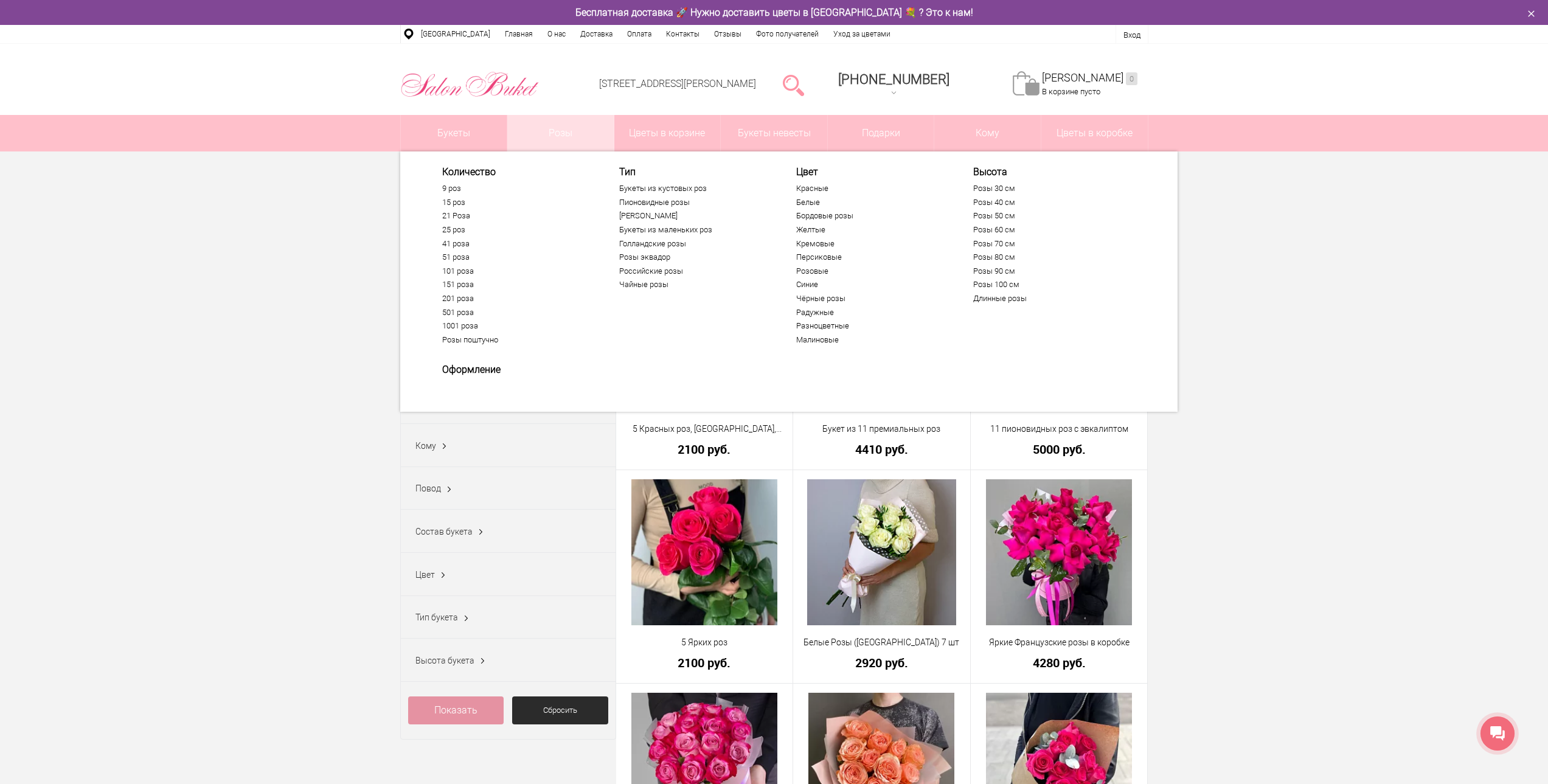
click at [633, 278] on ul "Букеты из кустовых роз Пионовидные розы Розы кения Букеты из маленьких роз Голл…" at bounding box center [694, 239] width 150 height 111
click at [633, 280] on link "Чайные розы" at bounding box center [694, 285] width 150 height 10
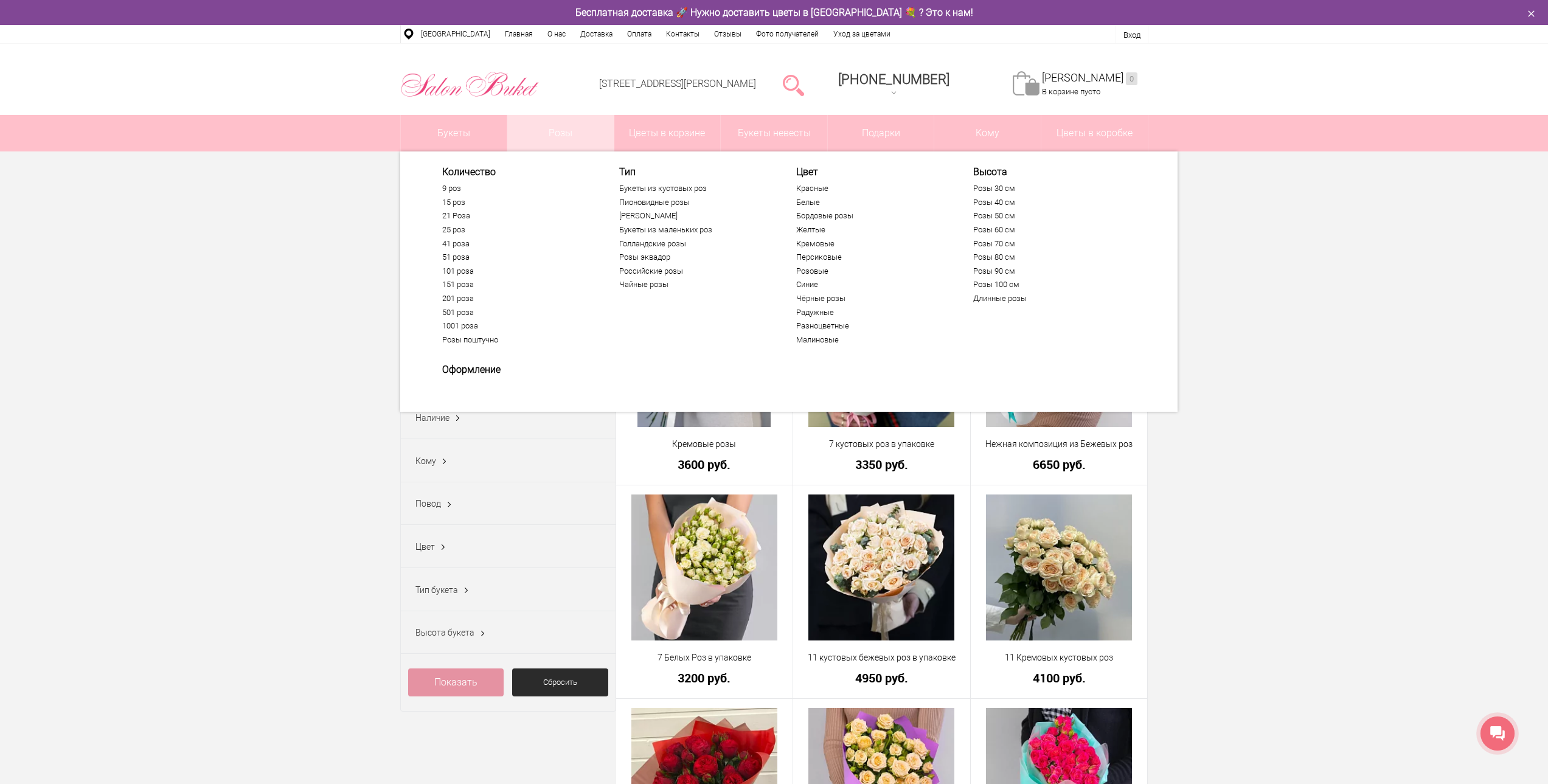
drag, startPoint x: 458, startPoint y: 278, endPoint x: 546, endPoint y: 142, distance: 162.0
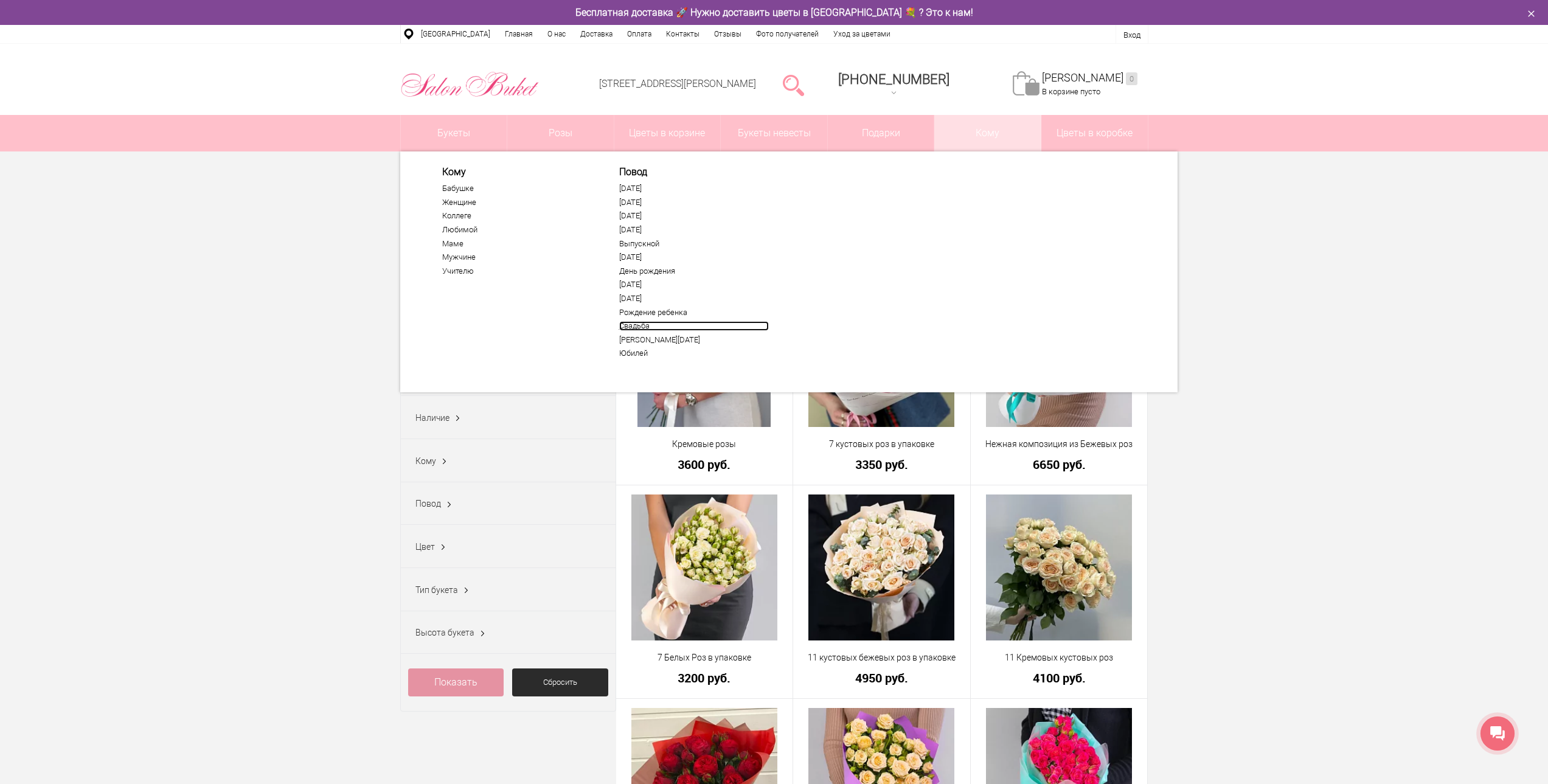
click at [635, 324] on link "Свадьба" at bounding box center [694, 326] width 150 height 10
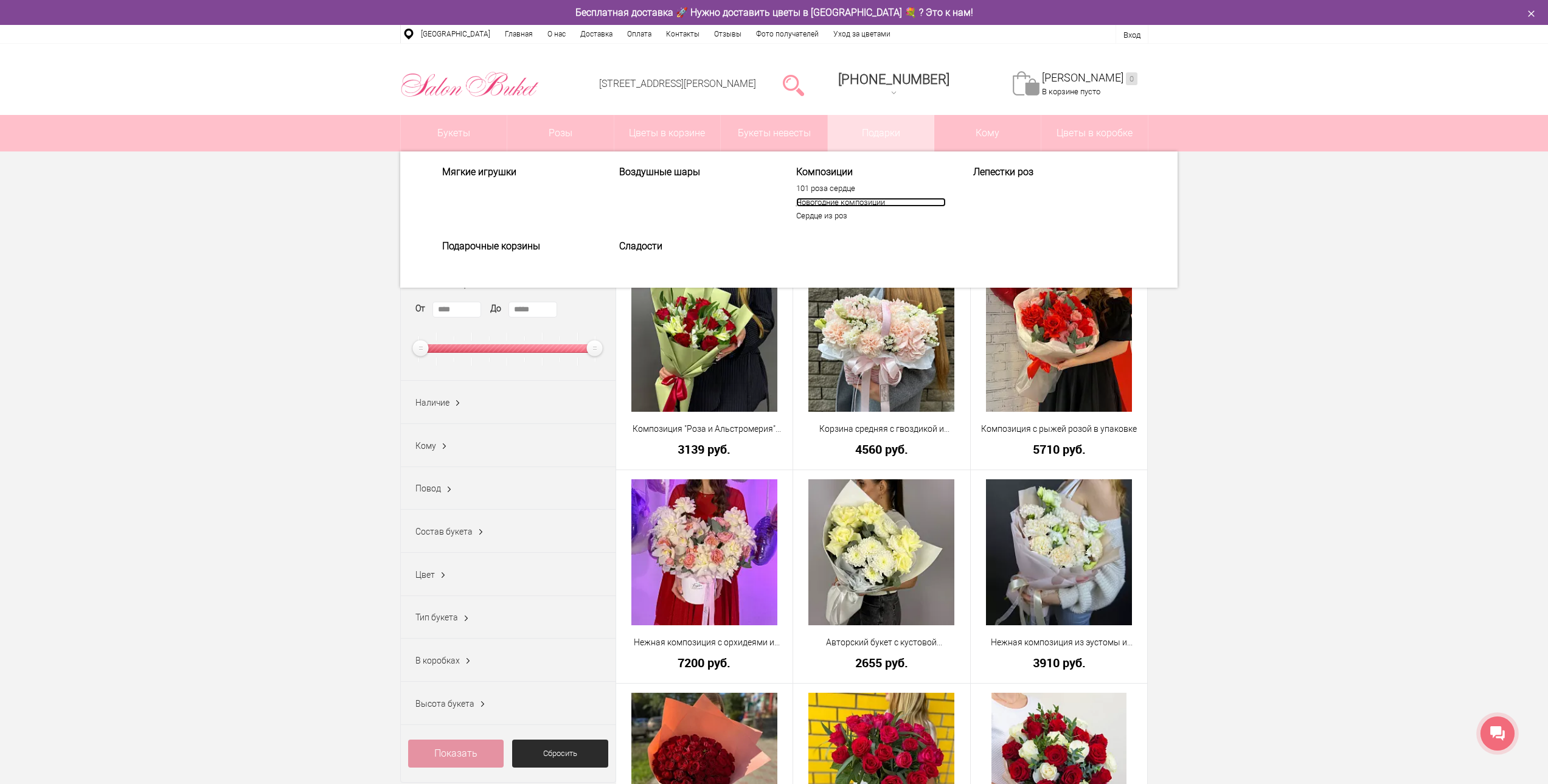
click at [833, 202] on link "Новогодние композиции" at bounding box center [870, 202] width 150 height 10
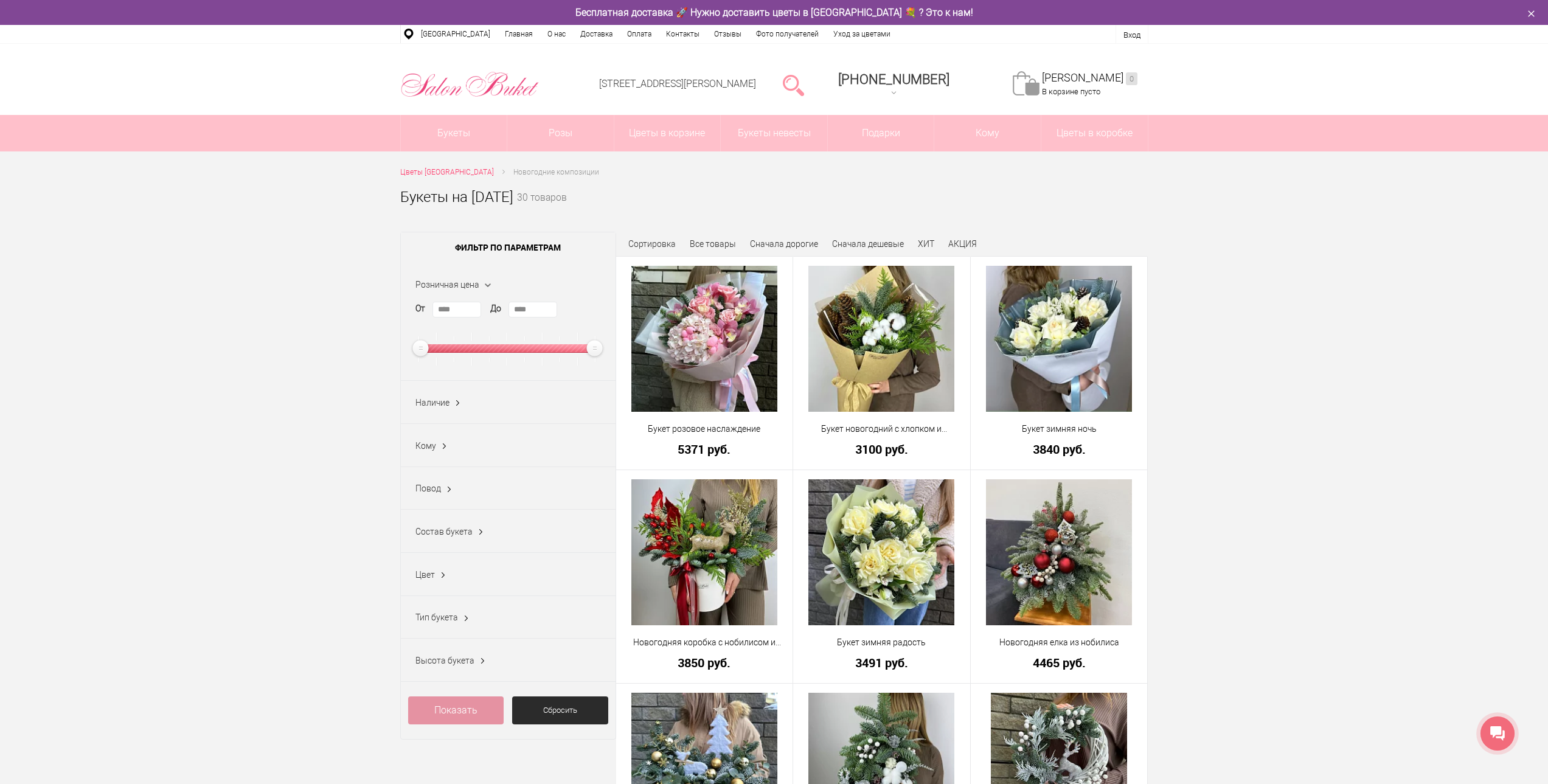
drag, startPoint x: 1191, startPoint y: 261, endPoint x: 1203, endPoint y: 91, distance: 170.4
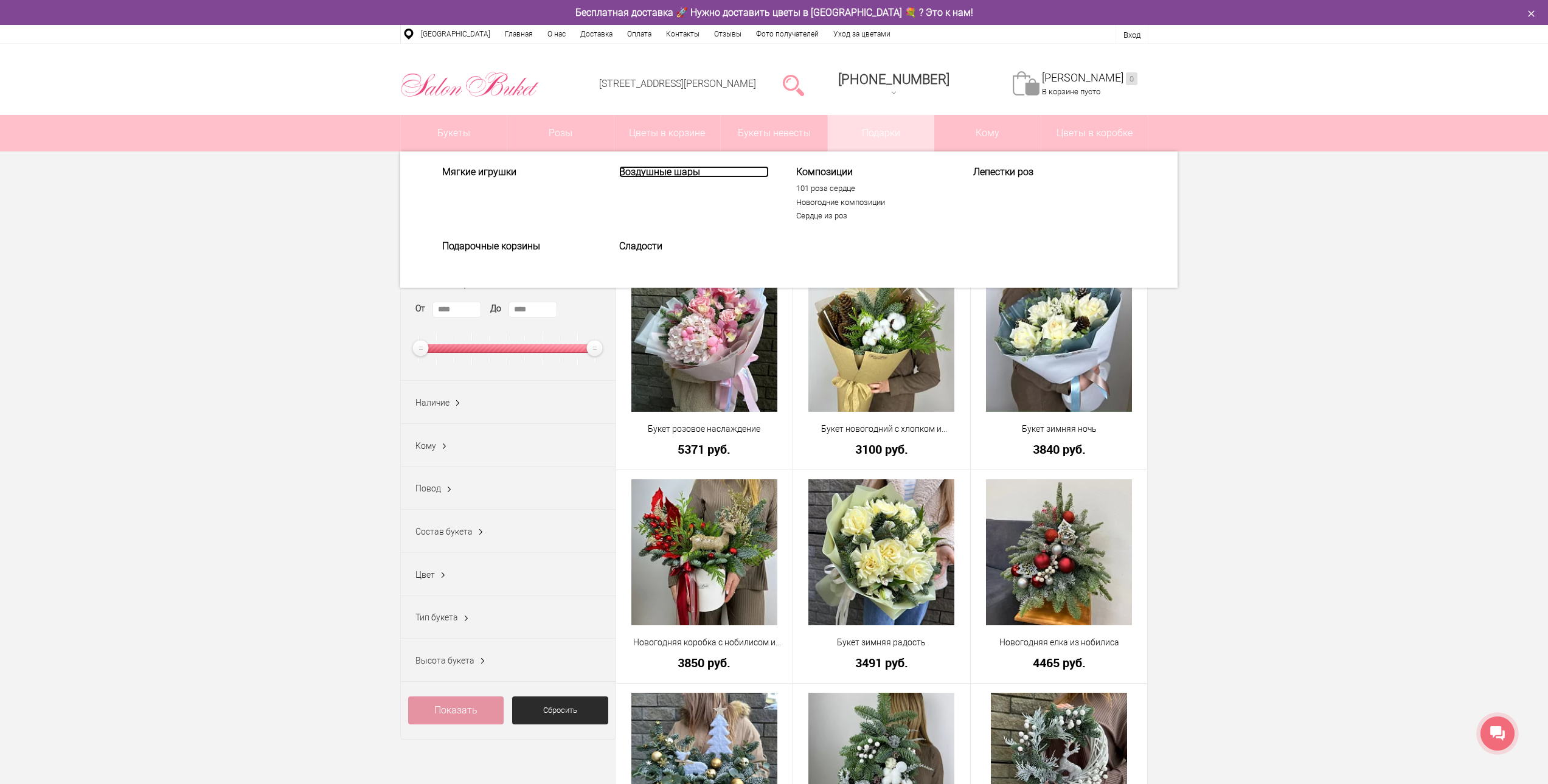
click at [679, 169] on link "Воздушные шары" at bounding box center [694, 171] width 150 height 11
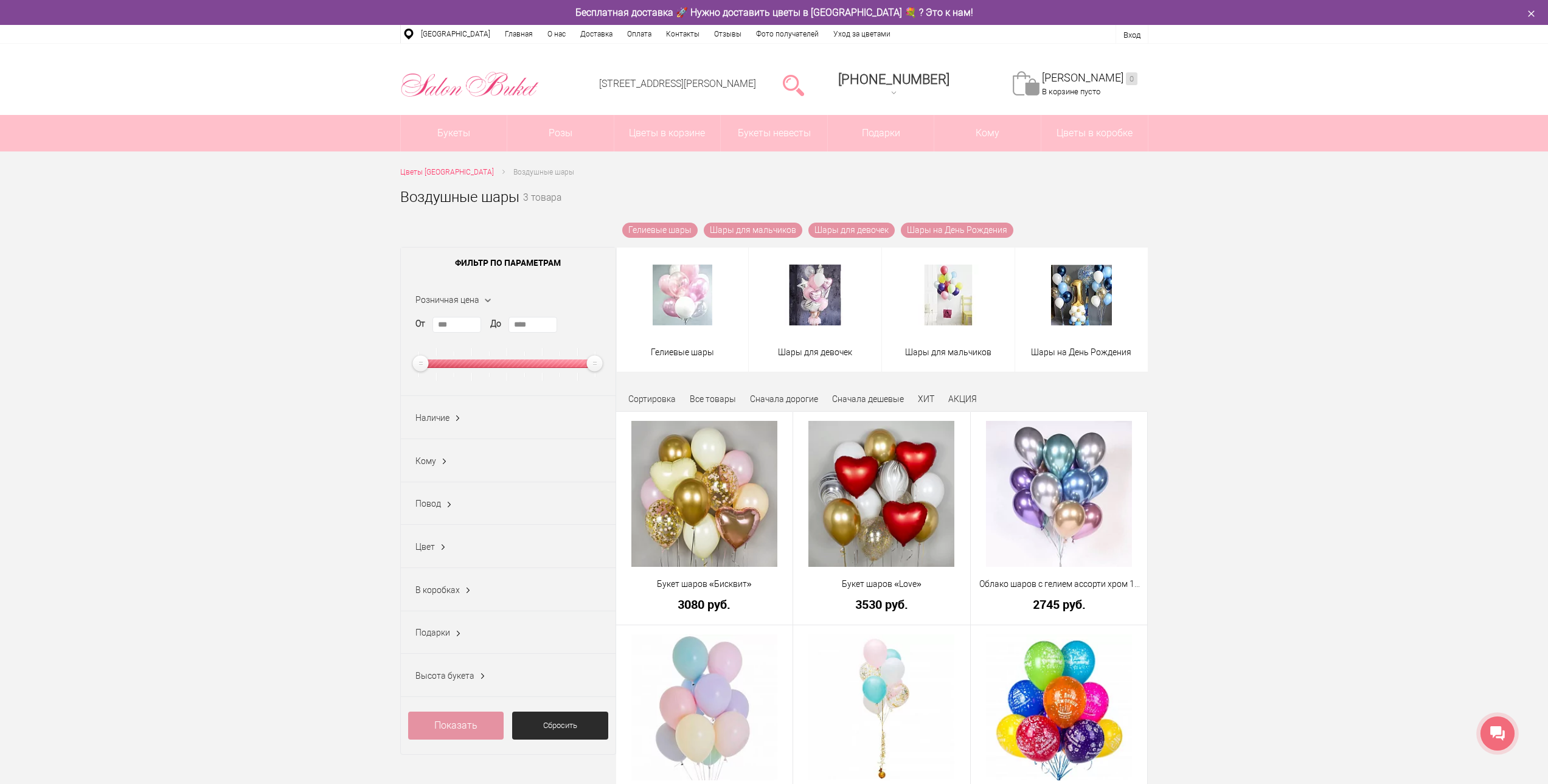
drag, startPoint x: 1207, startPoint y: 201, endPoint x: 1216, endPoint y: 36, distance: 165.2
click at [676, 289] on img at bounding box center [682, 295] width 60 height 61
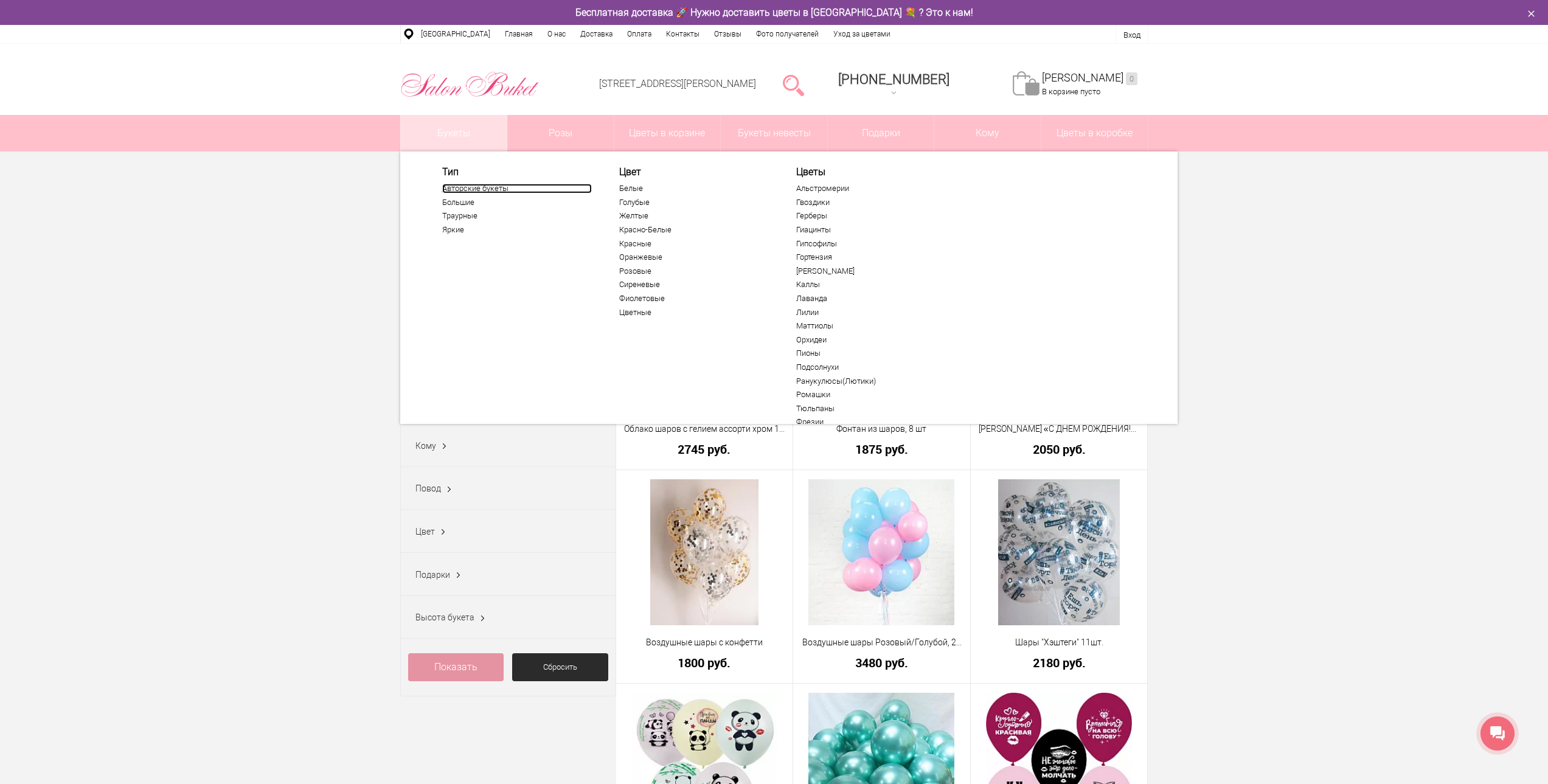
click at [459, 191] on link "Авторские букеты" at bounding box center [517, 189] width 150 height 10
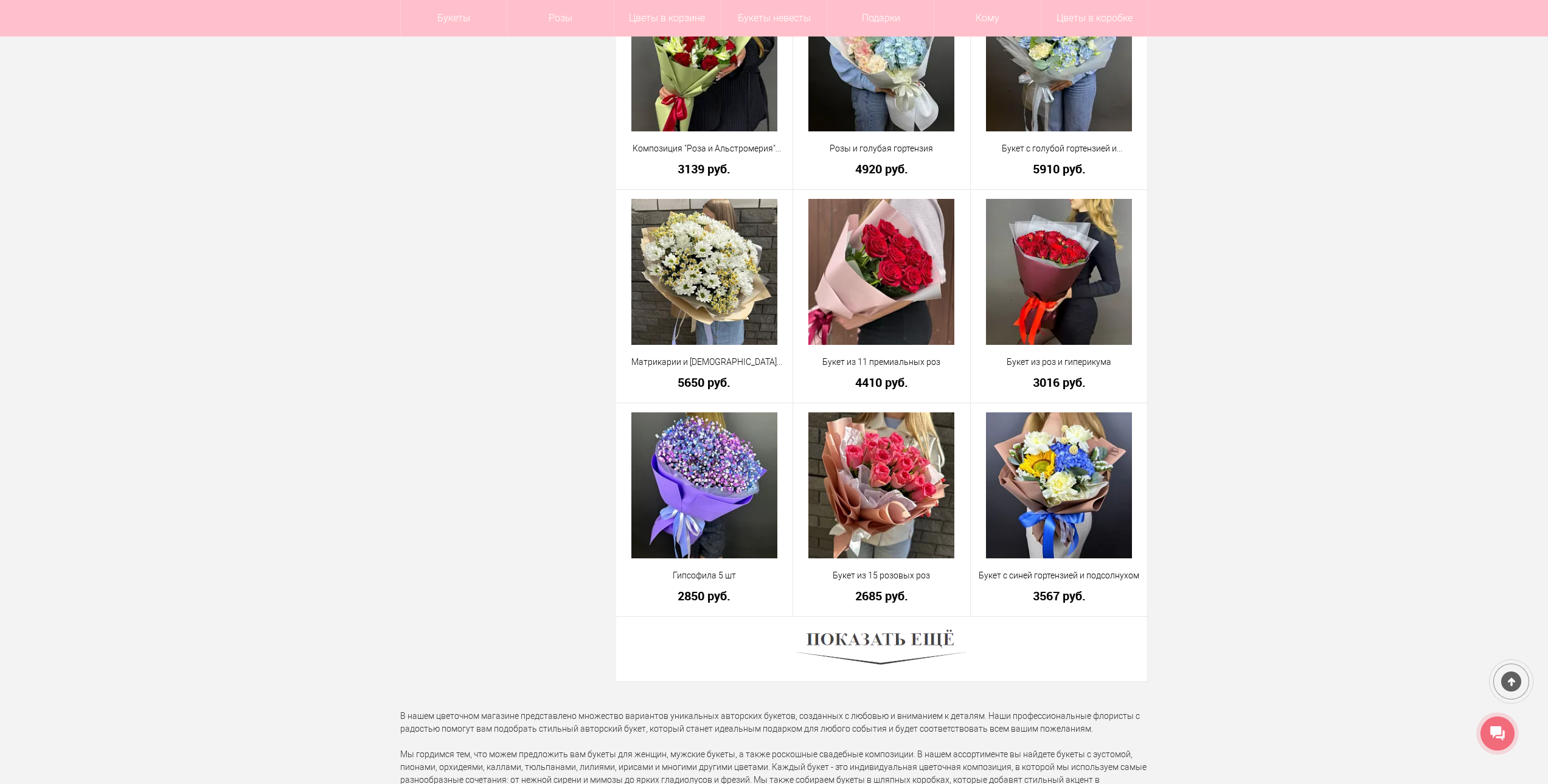
scroll to position [3040, 0]
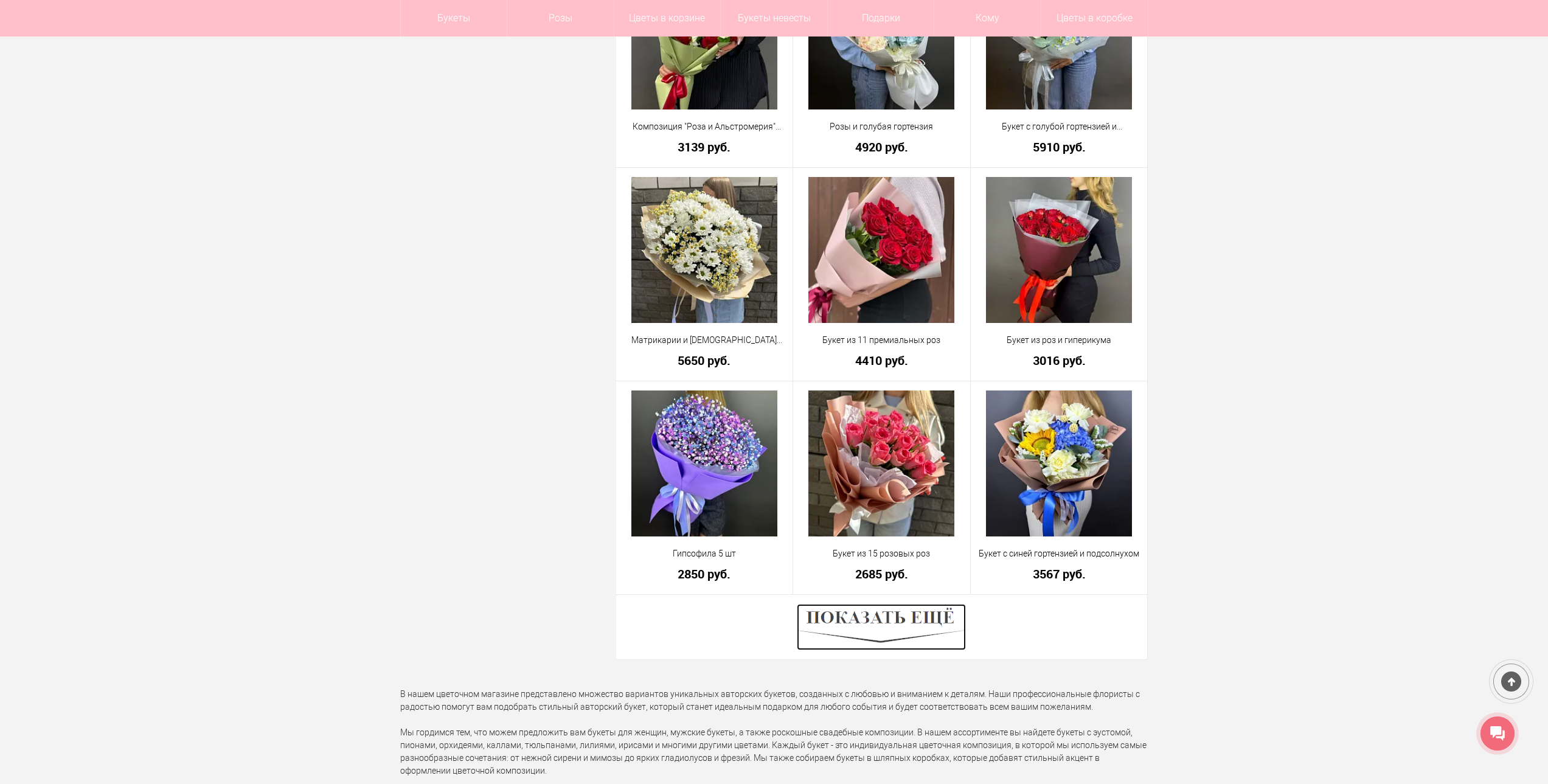
click at [920, 625] on img at bounding box center [881, 627] width 169 height 47
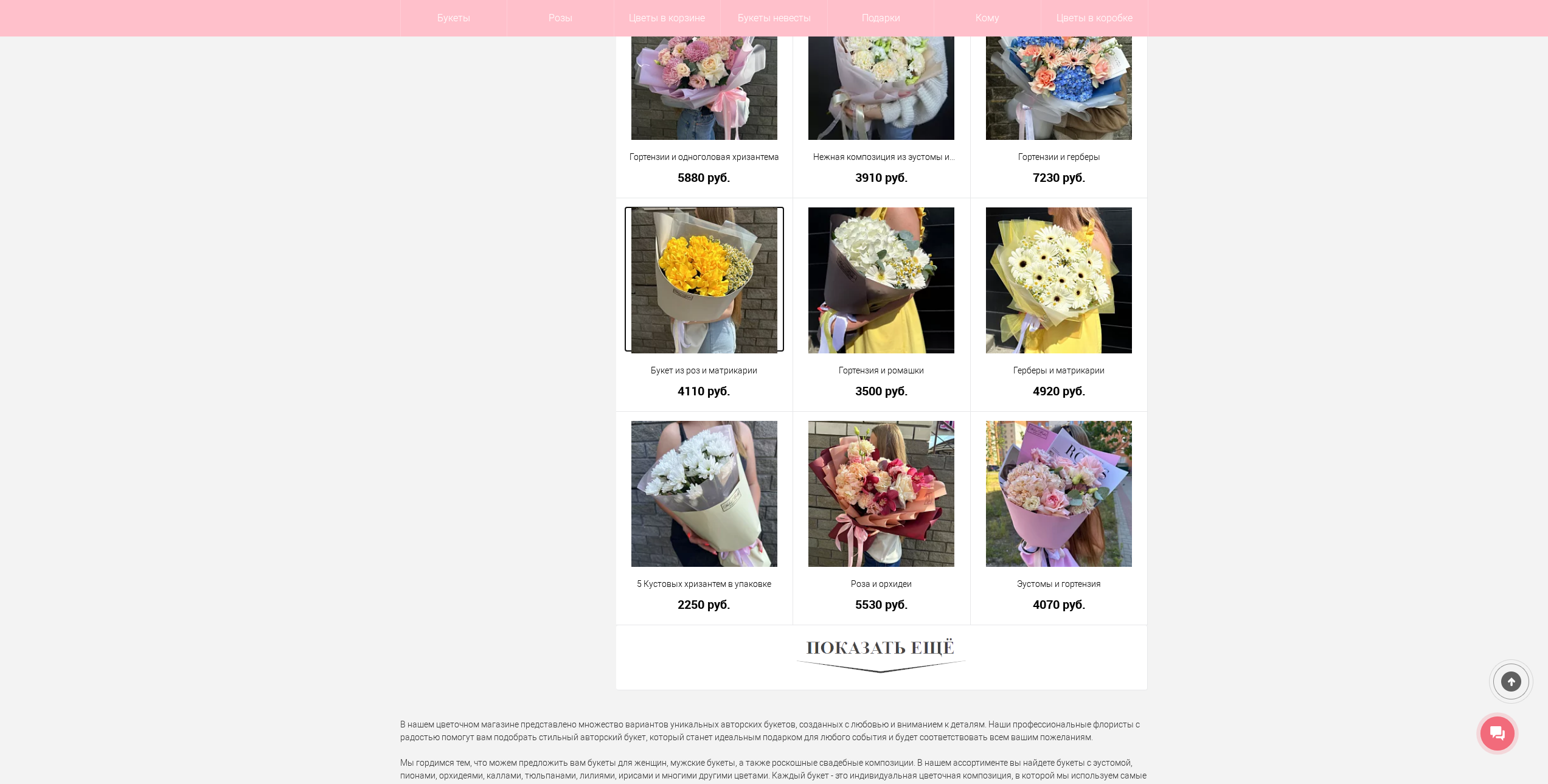
scroll to position [6565, 0]
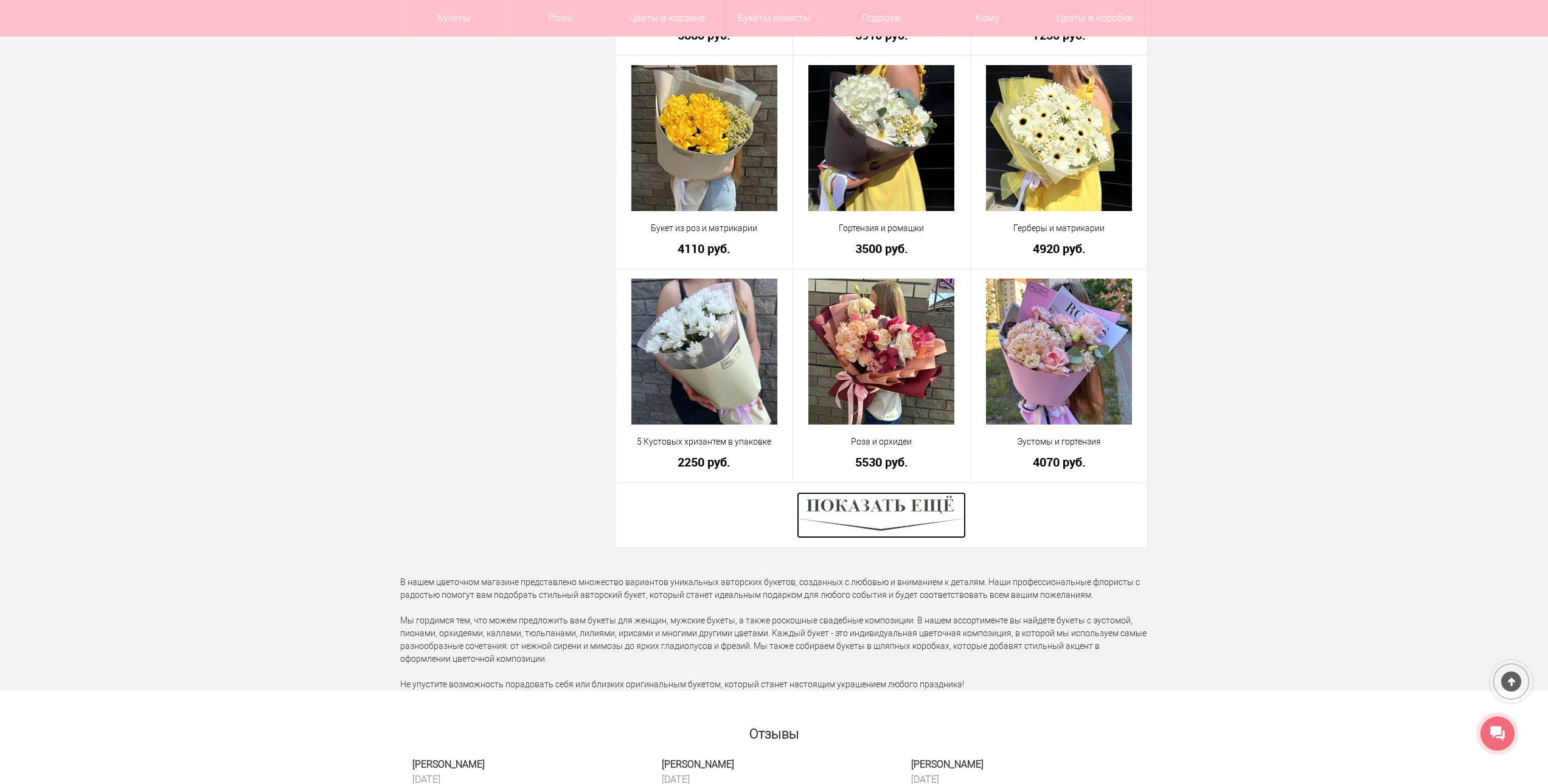
click at [825, 512] on img at bounding box center [881, 514] width 169 height 47
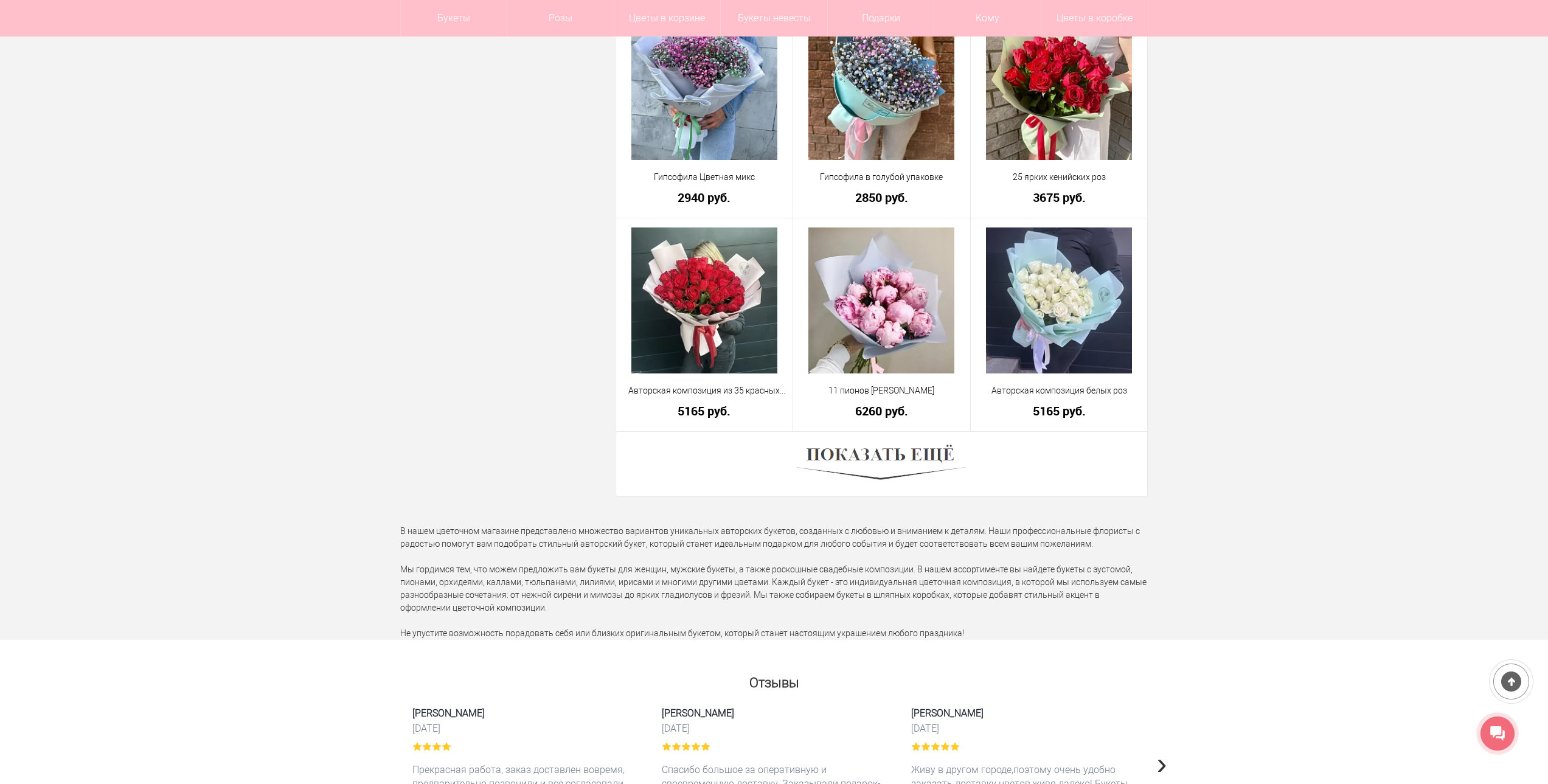
scroll to position [10213, 0]
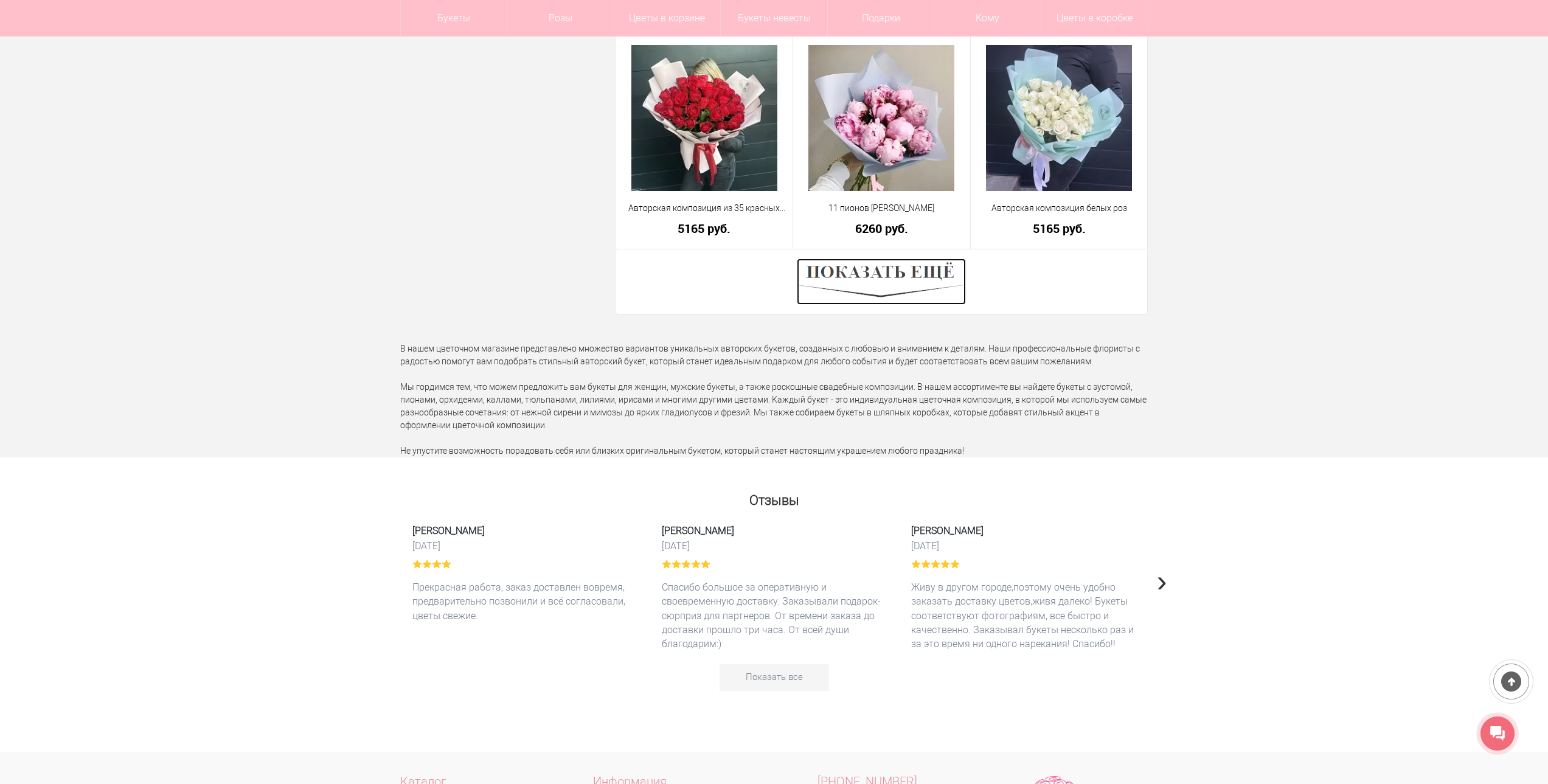
click at [911, 304] on img at bounding box center [881, 281] width 169 height 47
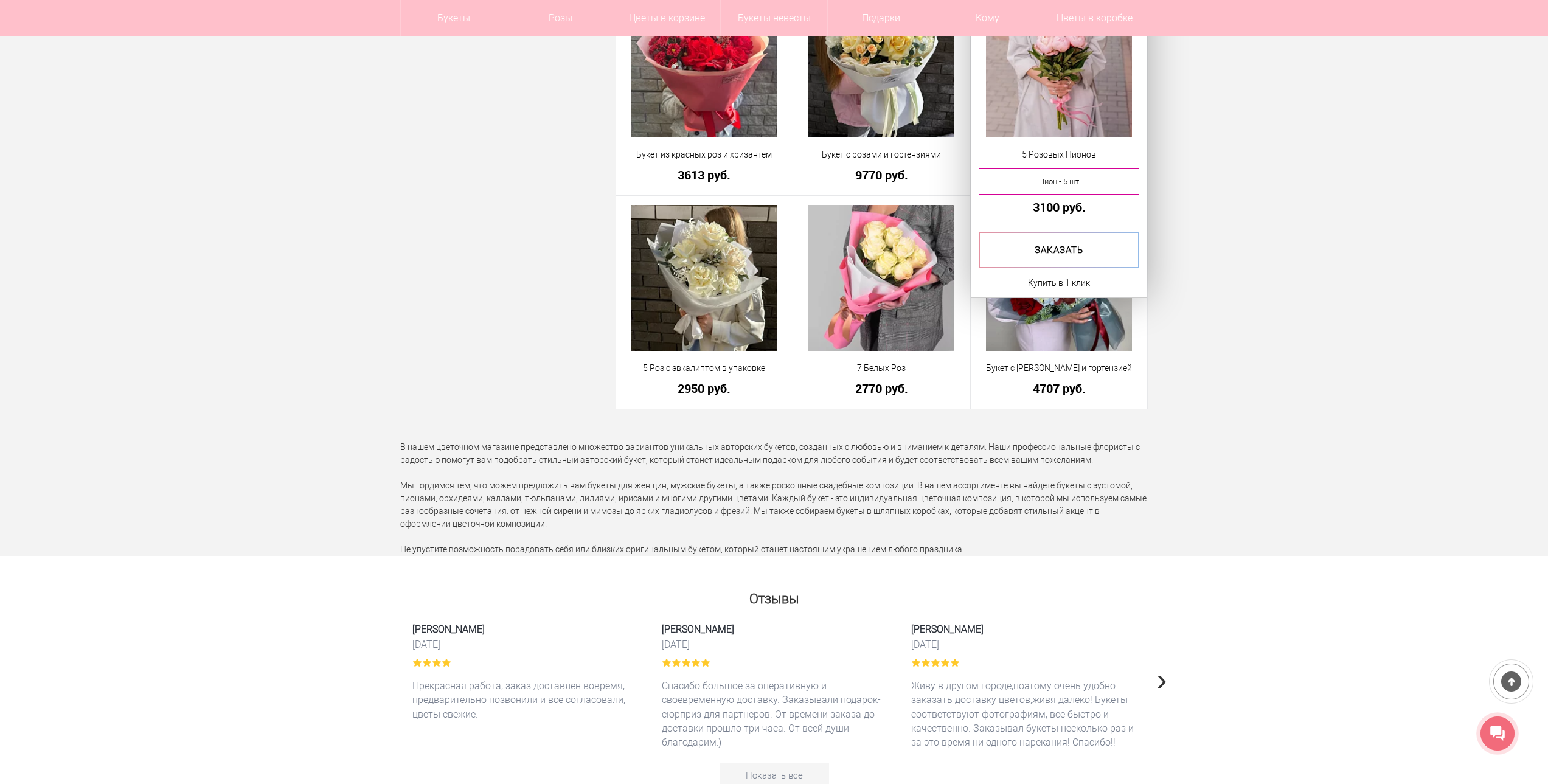
scroll to position [12463, 0]
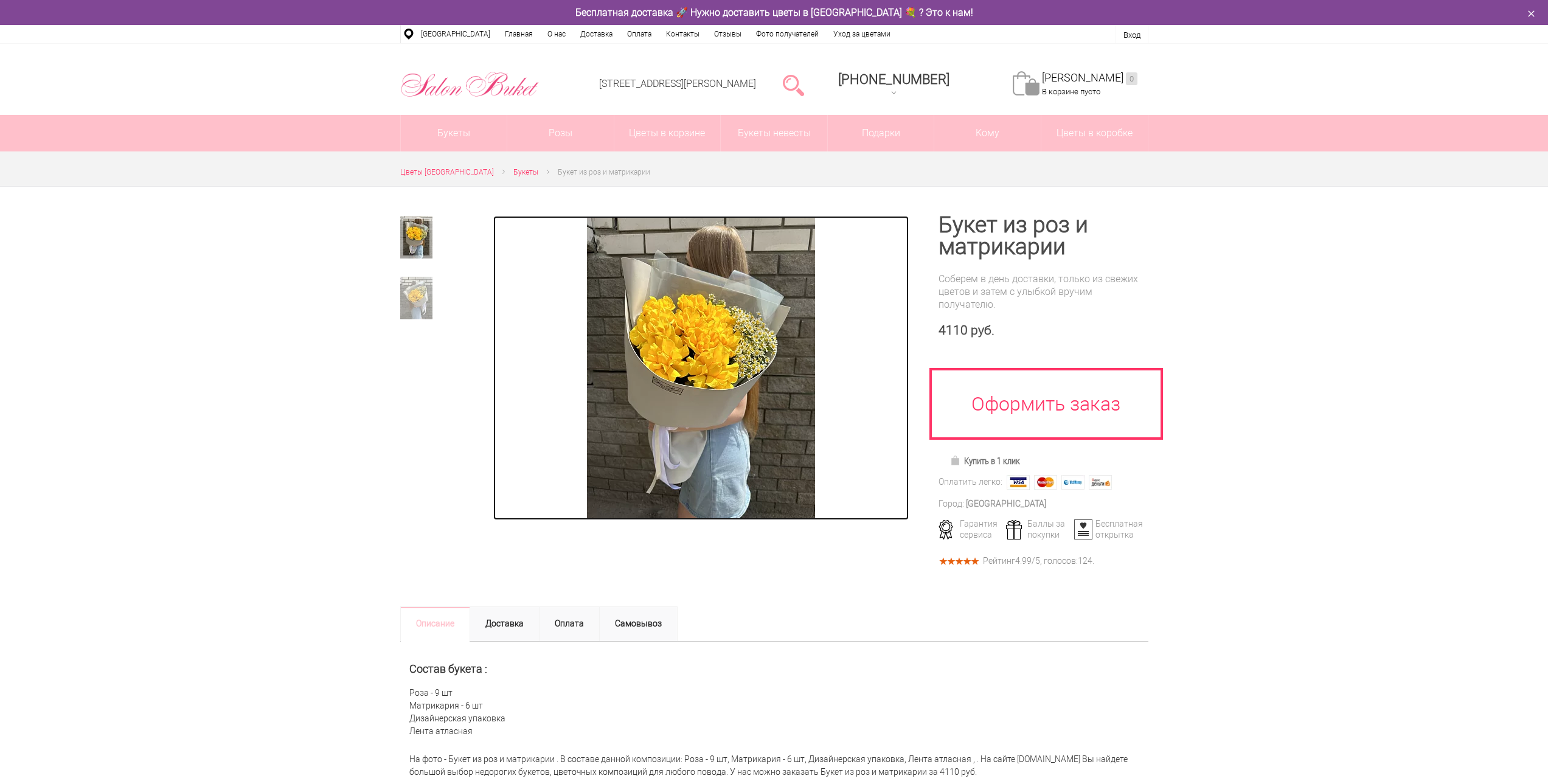
click at [692, 364] on img at bounding box center [701, 368] width 228 height 304
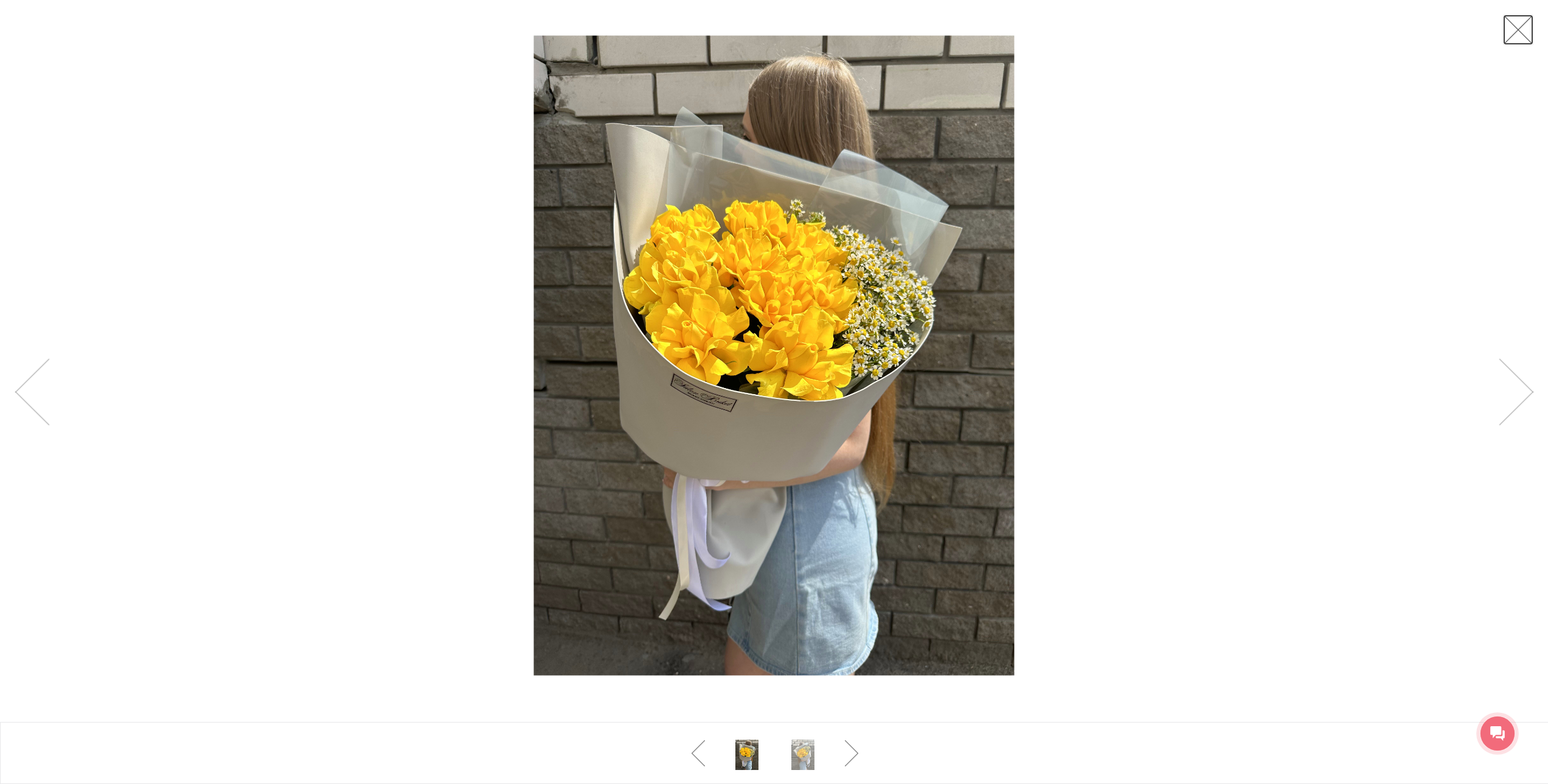
drag, startPoint x: 1520, startPoint y: 30, endPoint x: 1449, endPoint y: 8, distance: 74.3
click at [1519, 30] on link at bounding box center [1518, 30] width 31 height 30
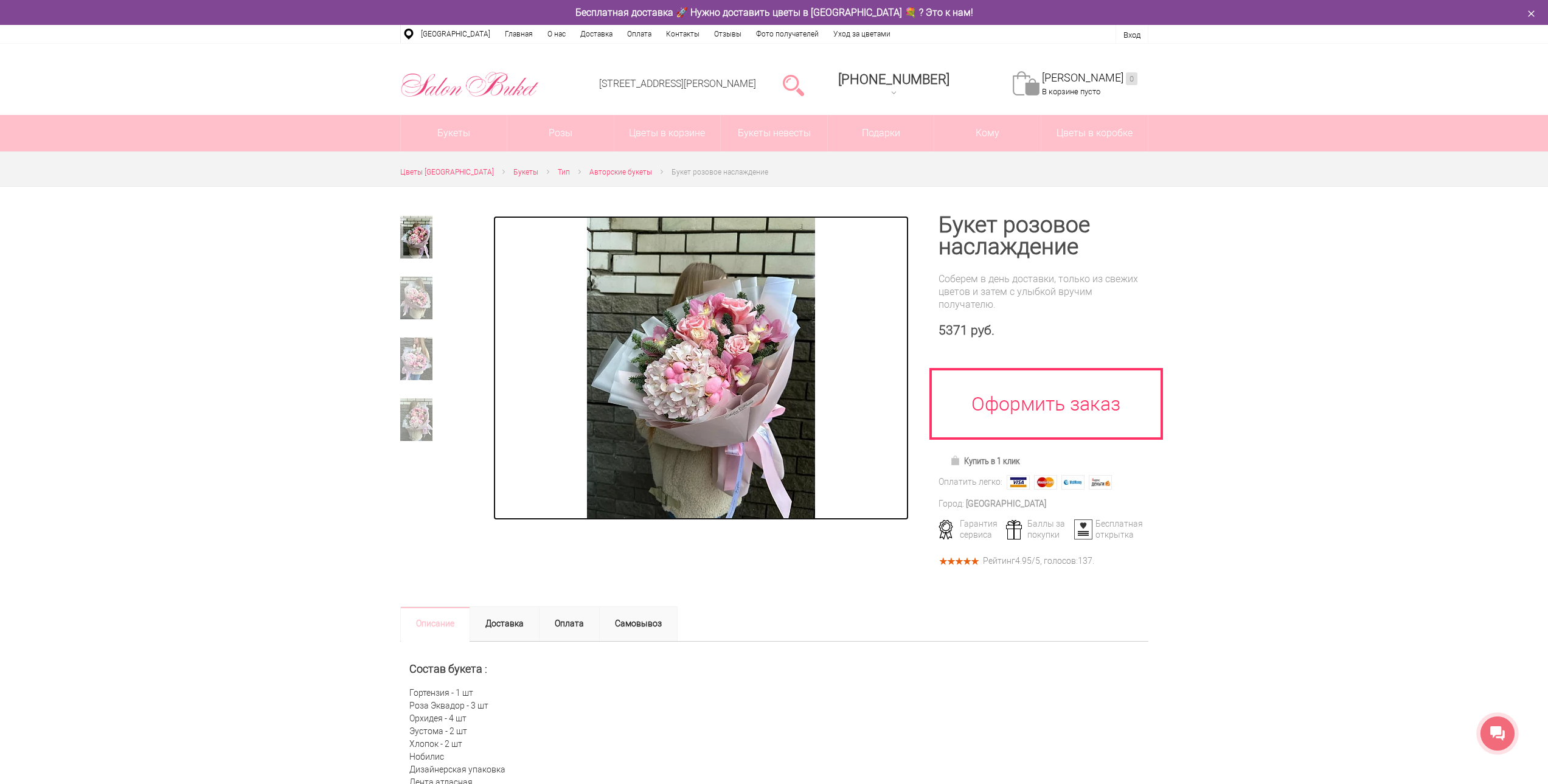
click at [714, 402] on img at bounding box center [701, 368] width 228 height 304
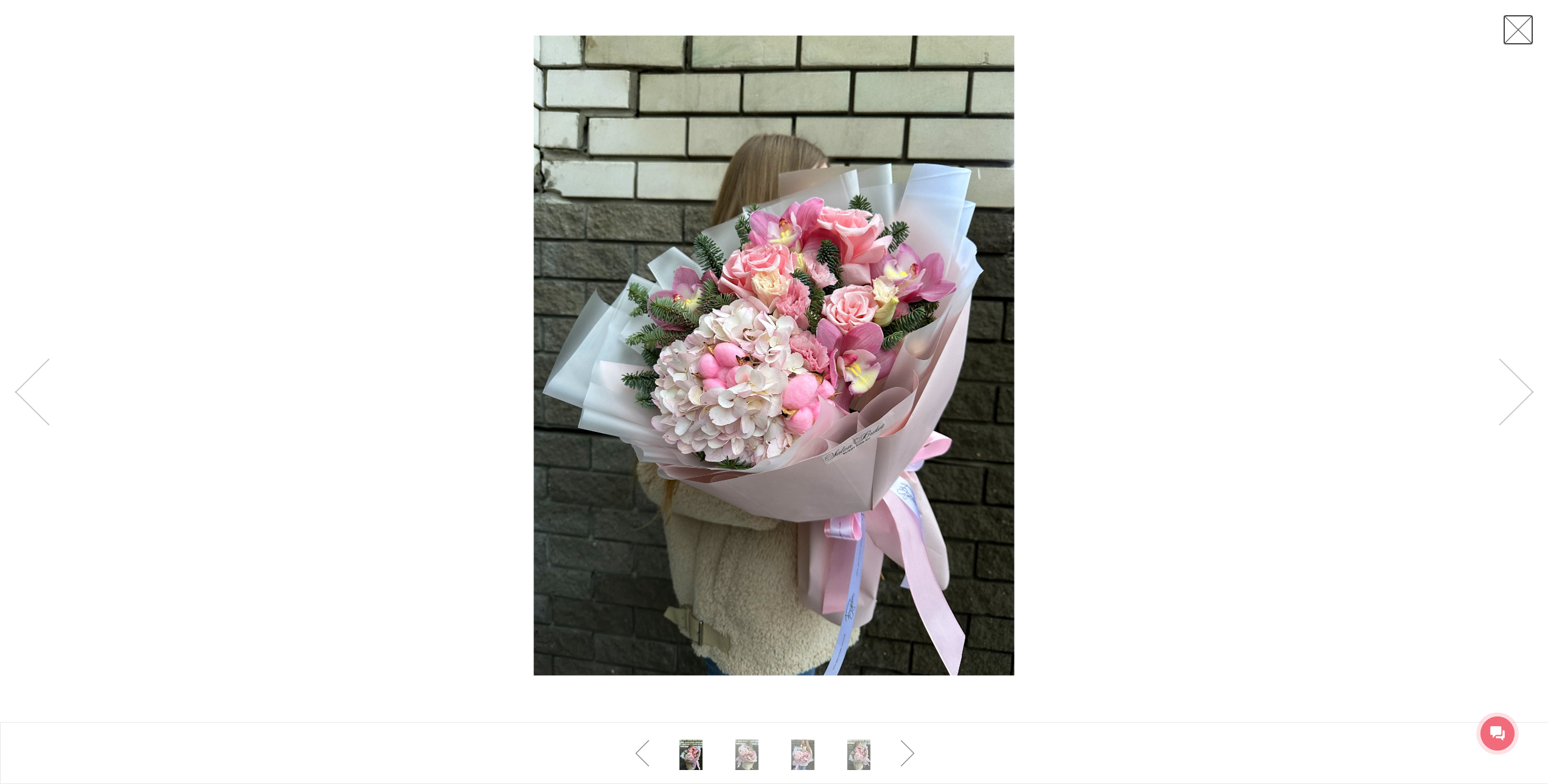
click at [1521, 30] on link at bounding box center [1518, 30] width 31 height 30
